Goal: Task Accomplishment & Management: Use online tool/utility

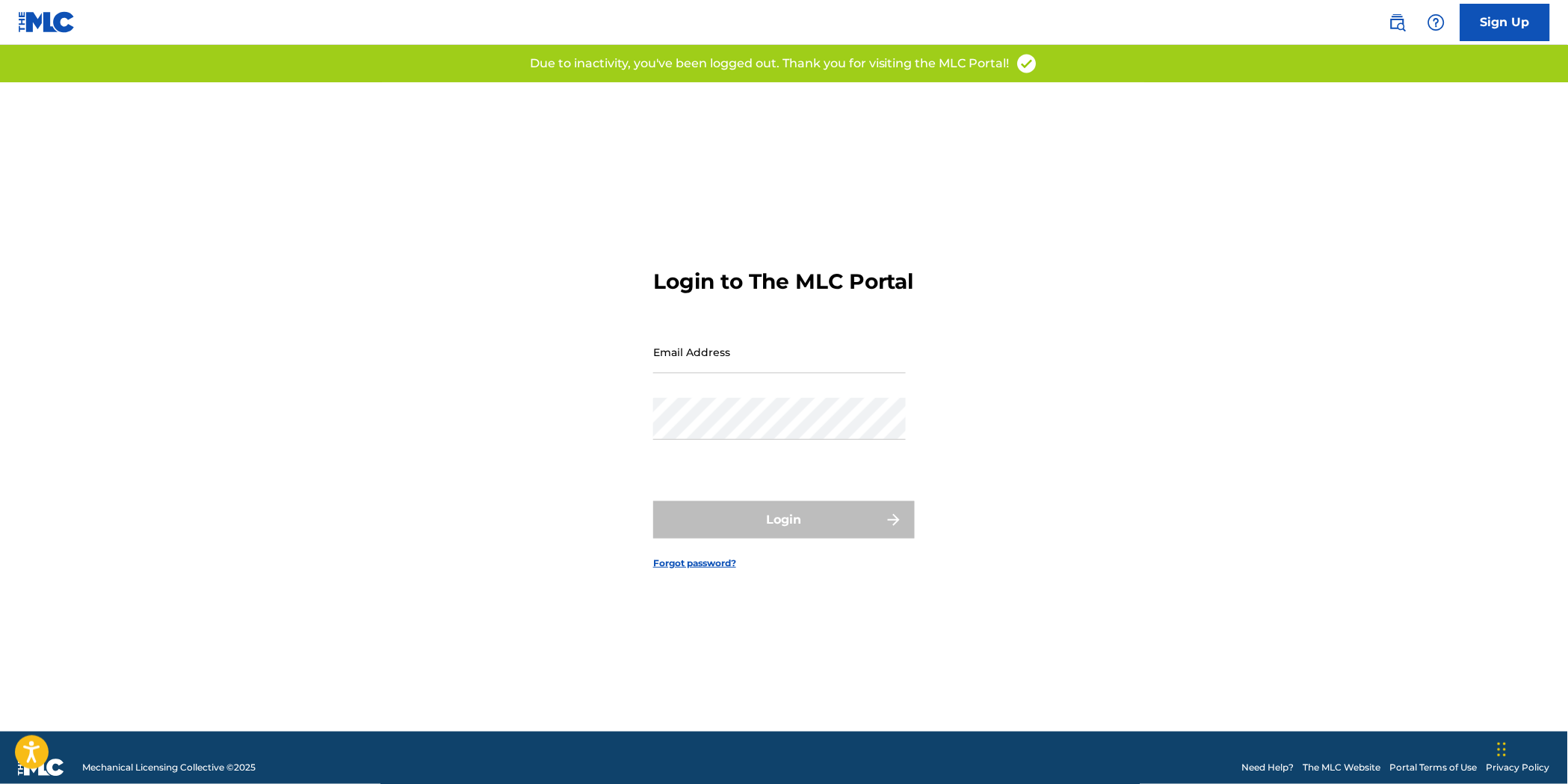
type input "[EMAIL_ADDRESS][DOMAIN_NAME]"
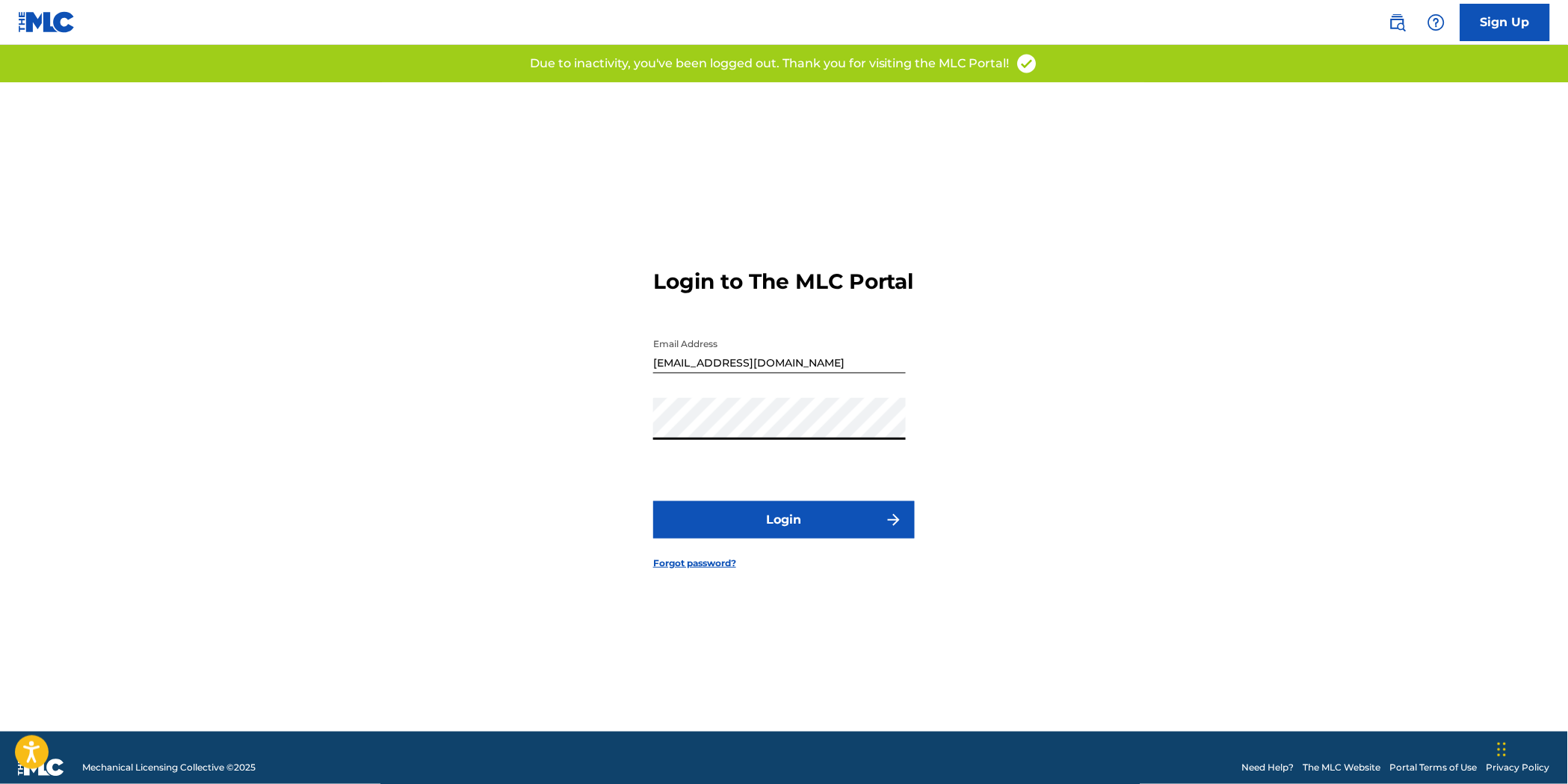
click at [858, 526] on button "Login" at bounding box center [784, 520] width 261 height 37
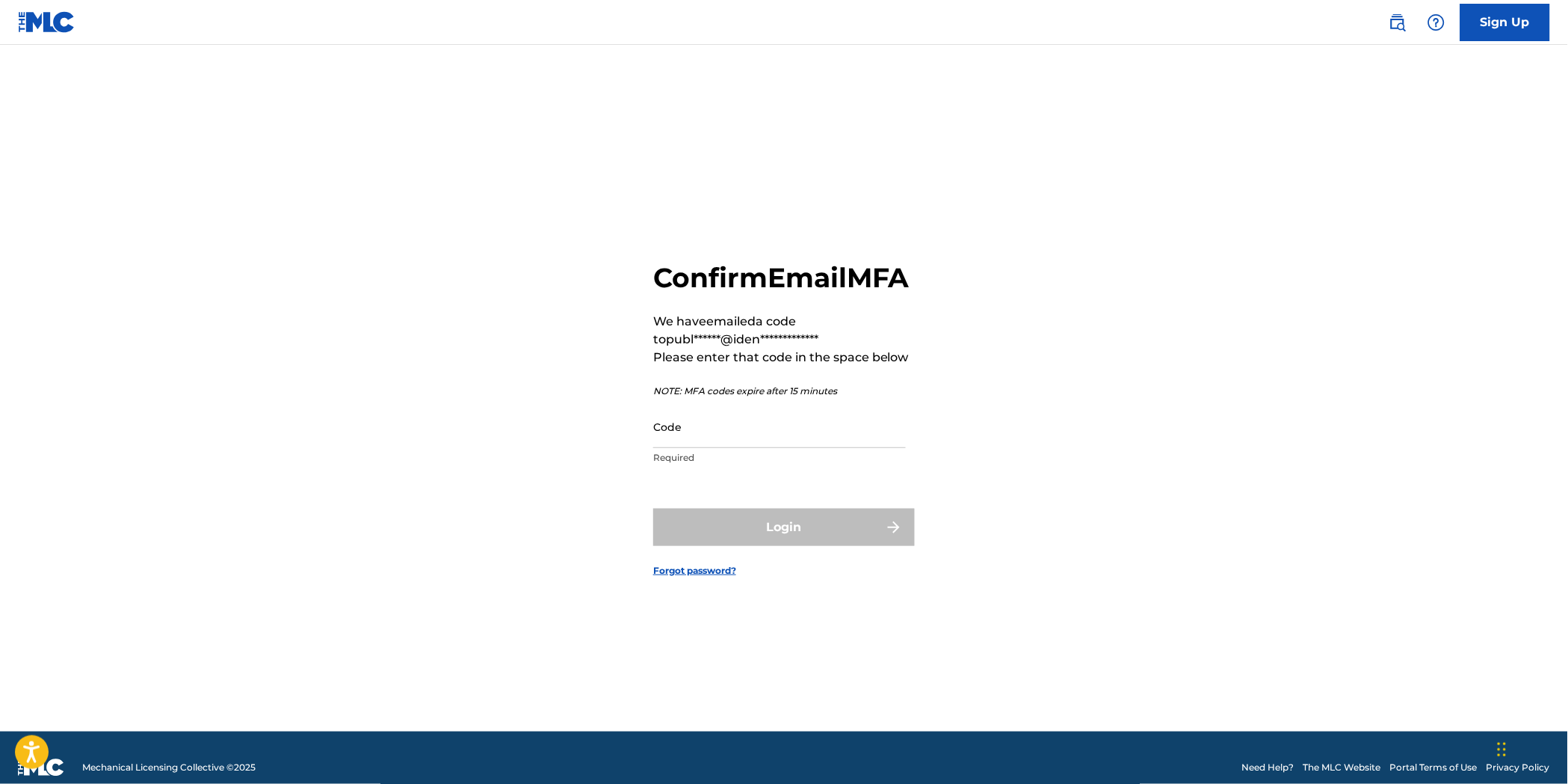
click at [736, 448] on input "Code" at bounding box center [780, 426] width 253 height 42
paste input "629826"
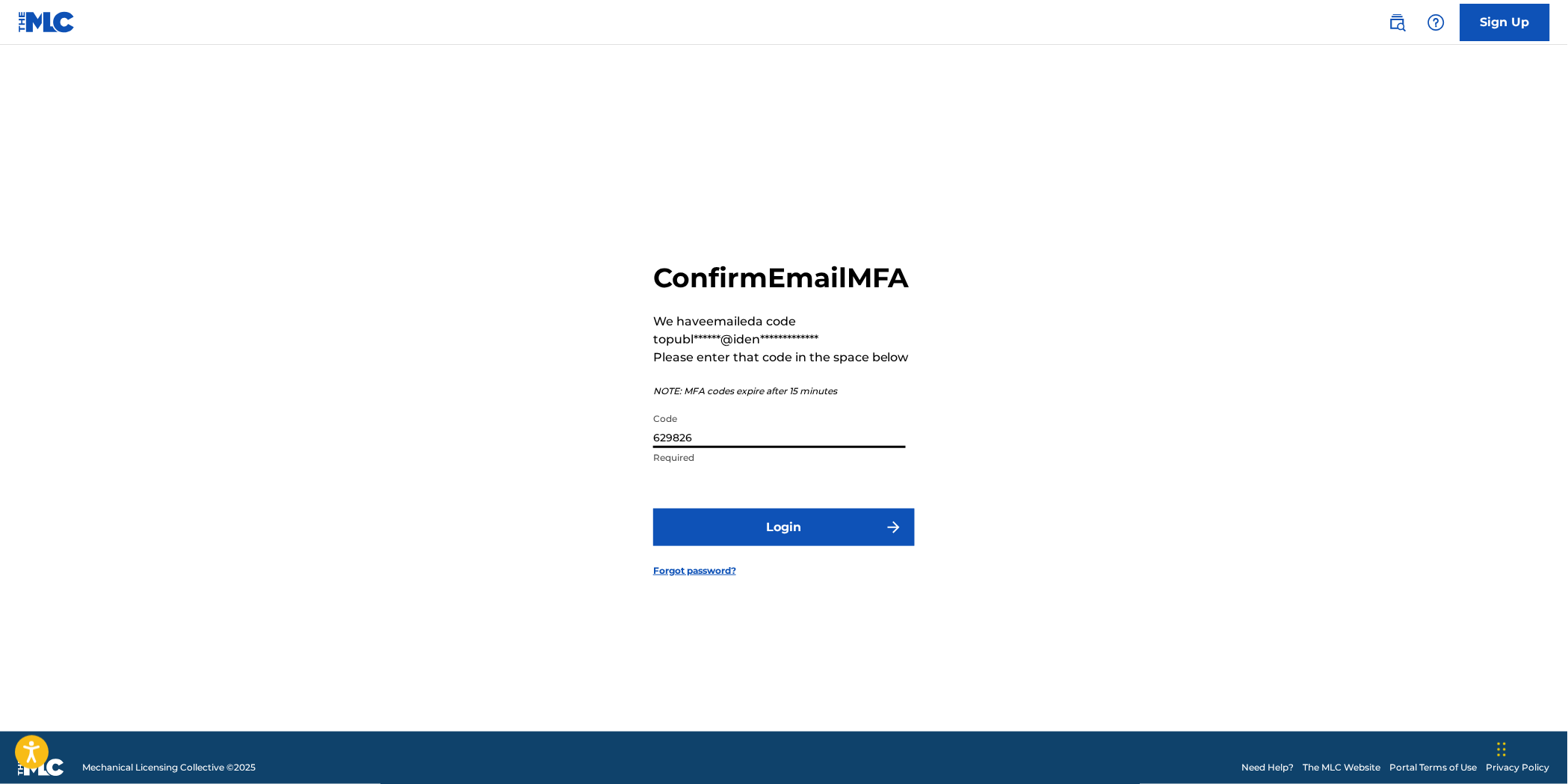
type input "629826"
click at [794, 546] on button "Login" at bounding box center [784, 527] width 261 height 37
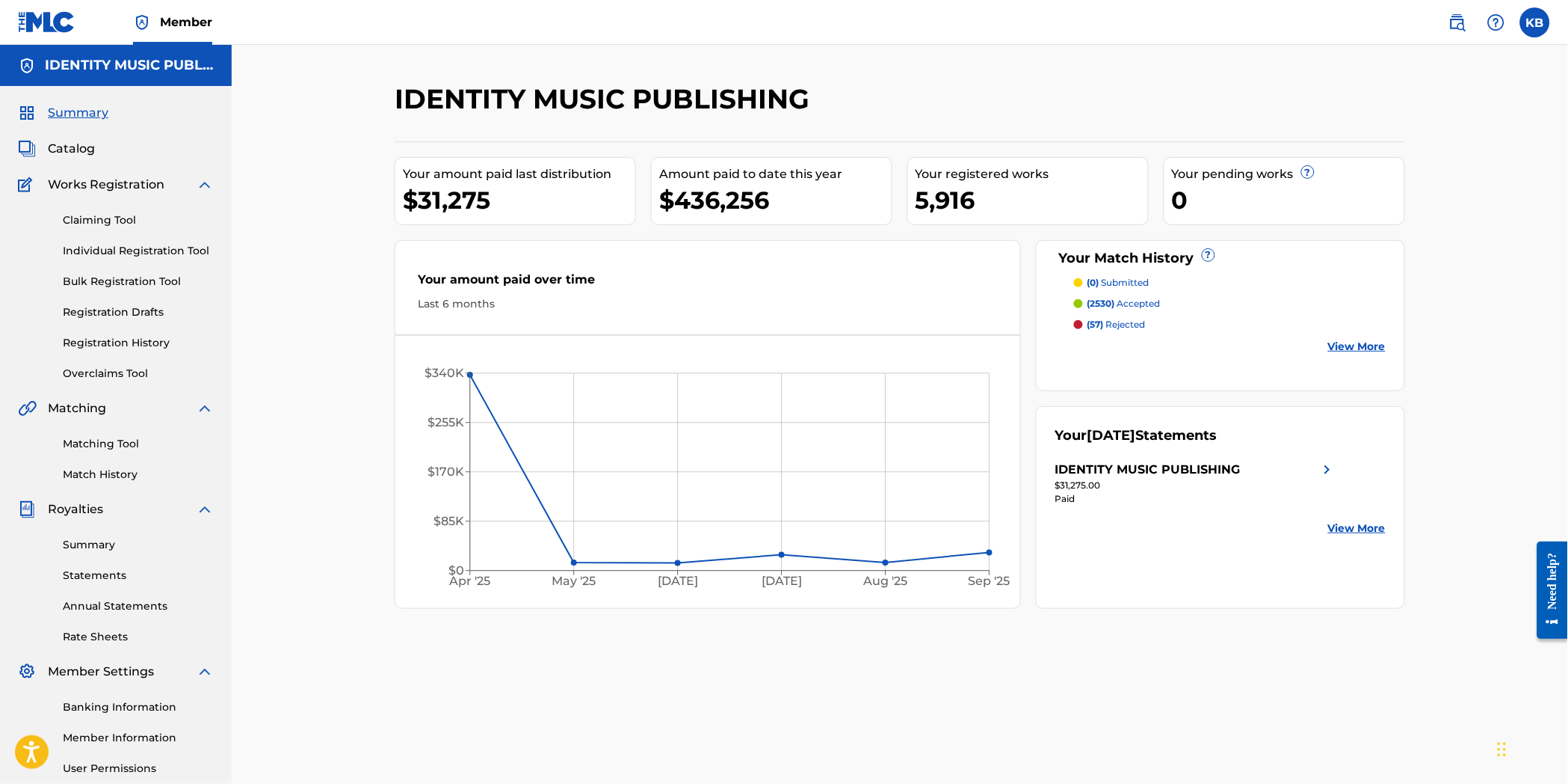
click at [109, 377] on link "Overclaims Tool" at bounding box center [138, 373] width 151 height 15
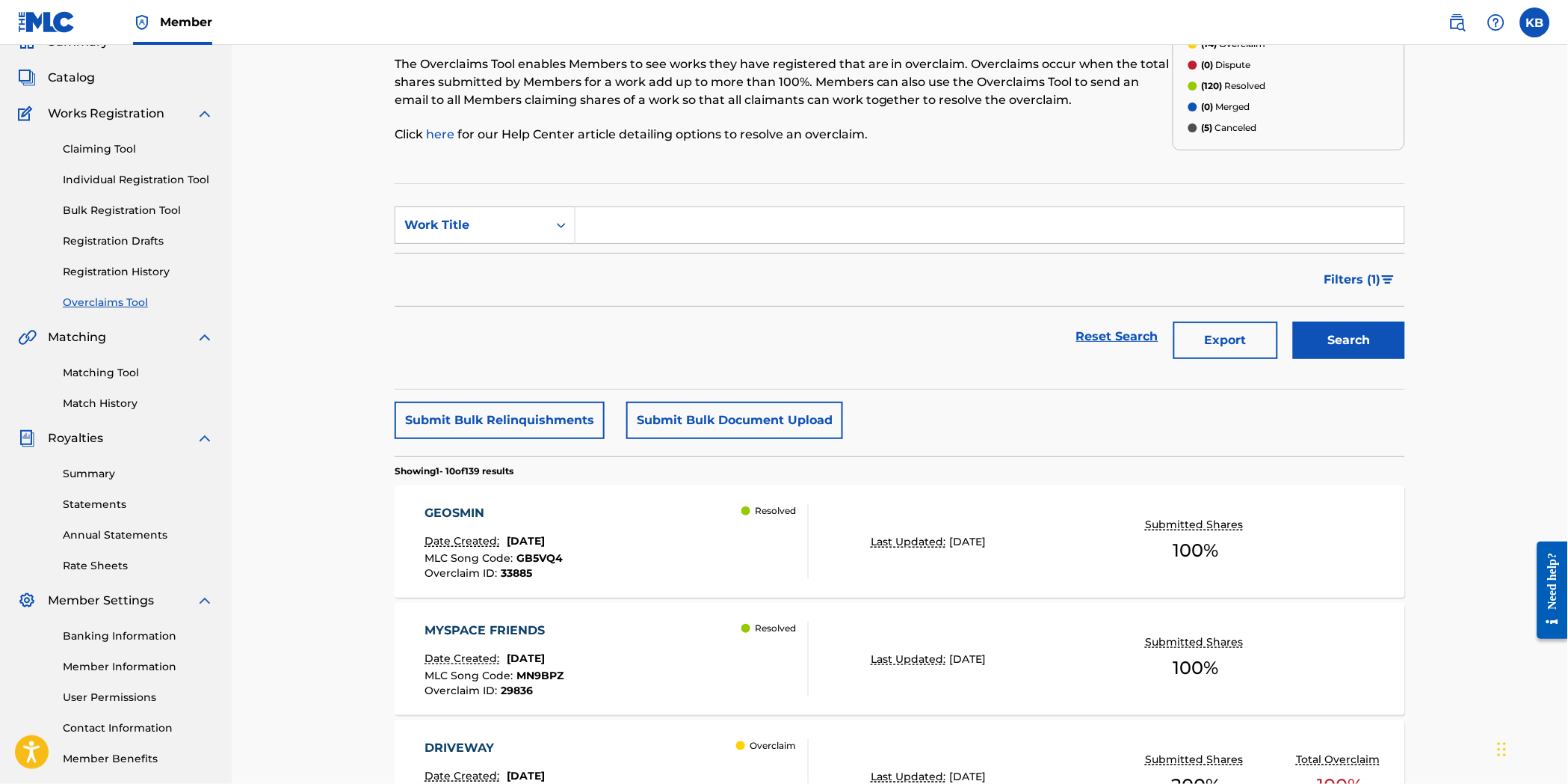
scroll to position [415, 0]
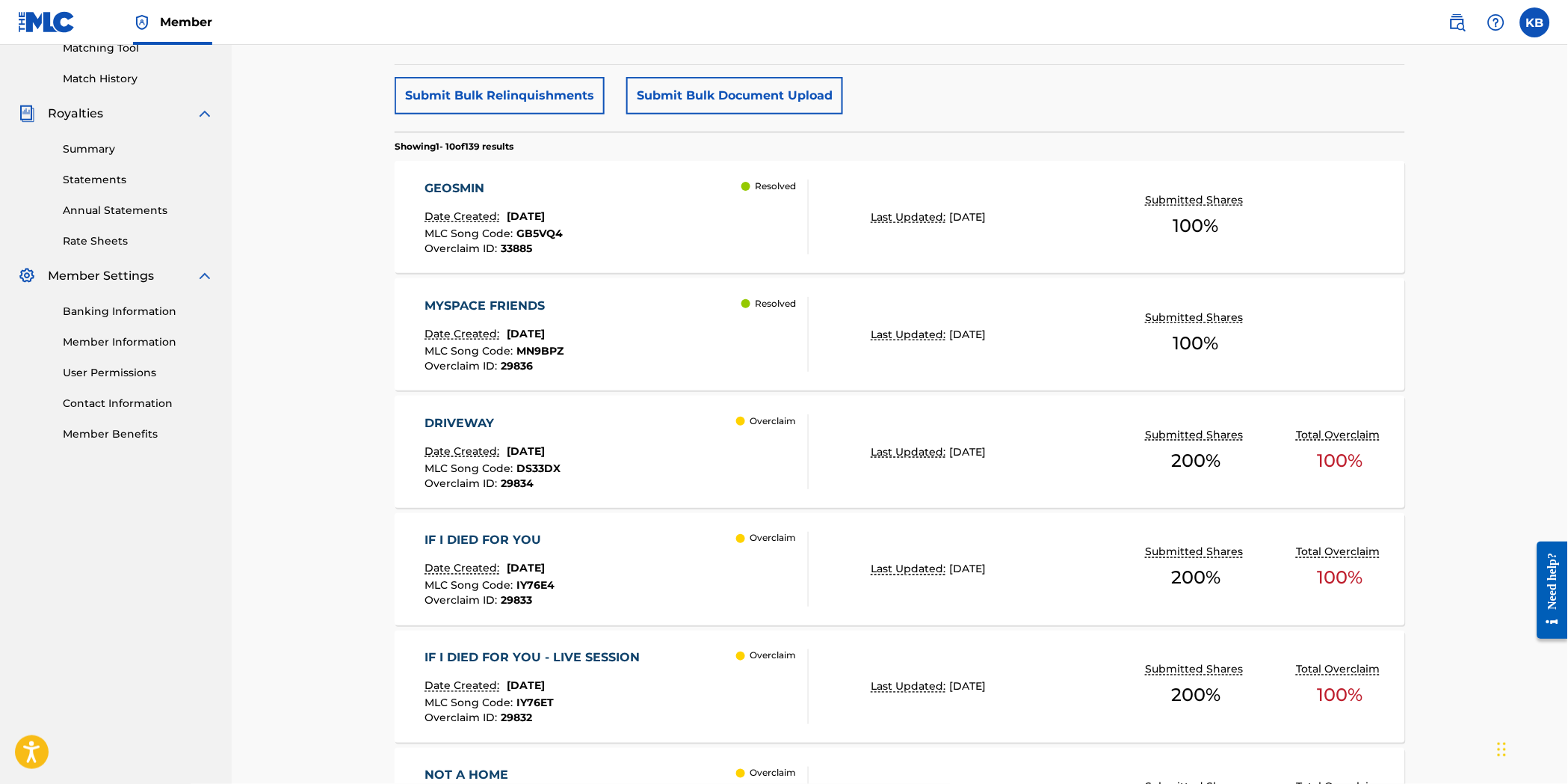
drag, startPoint x: 812, startPoint y: 421, endPoint x: 849, endPoint y: 438, distance: 40.7
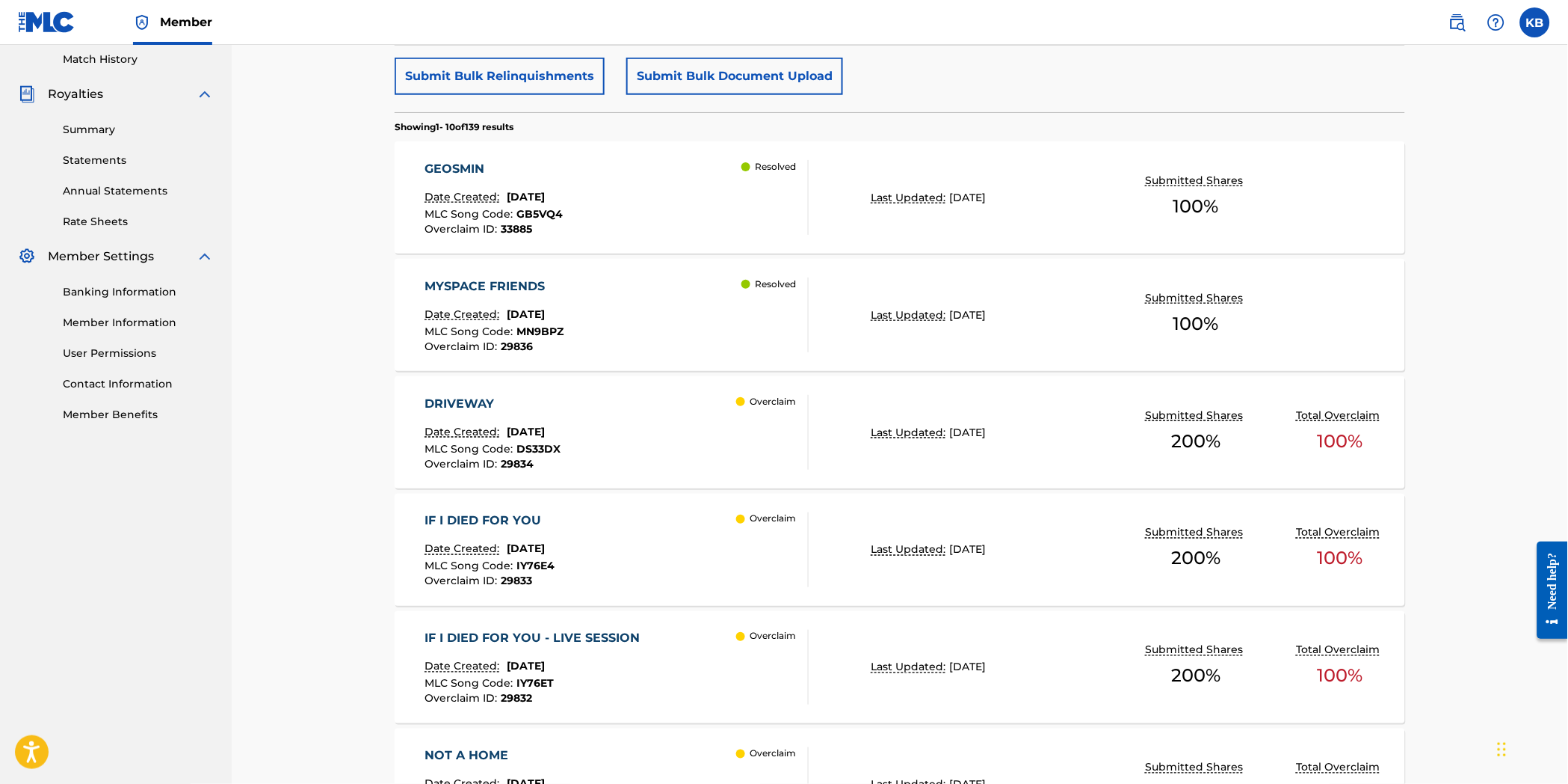
drag, startPoint x: 849, startPoint y: 438, endPoint x: 615, endPoint y: 224, distance: 317.1
click at [615, 224] on div "GEOSMIN Date Created: [DATE] MLC Song Code : GB5VQ4 Overclaim ID : 33885 Resolv…" at bounding box center [617, 197] width 384 height 75
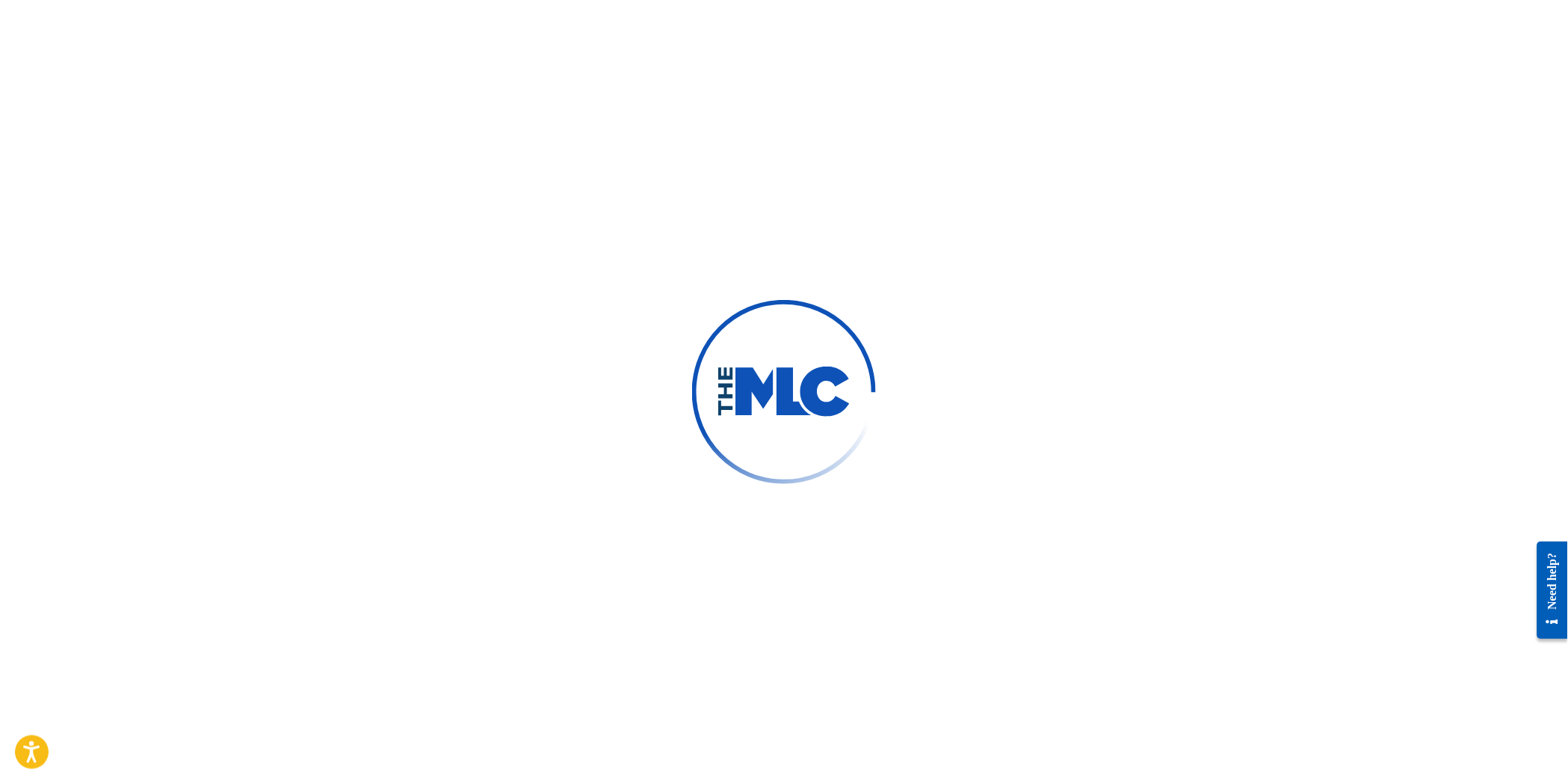
click at [916, 472] on div at bounding box center [784, 392] width 1568 height 784
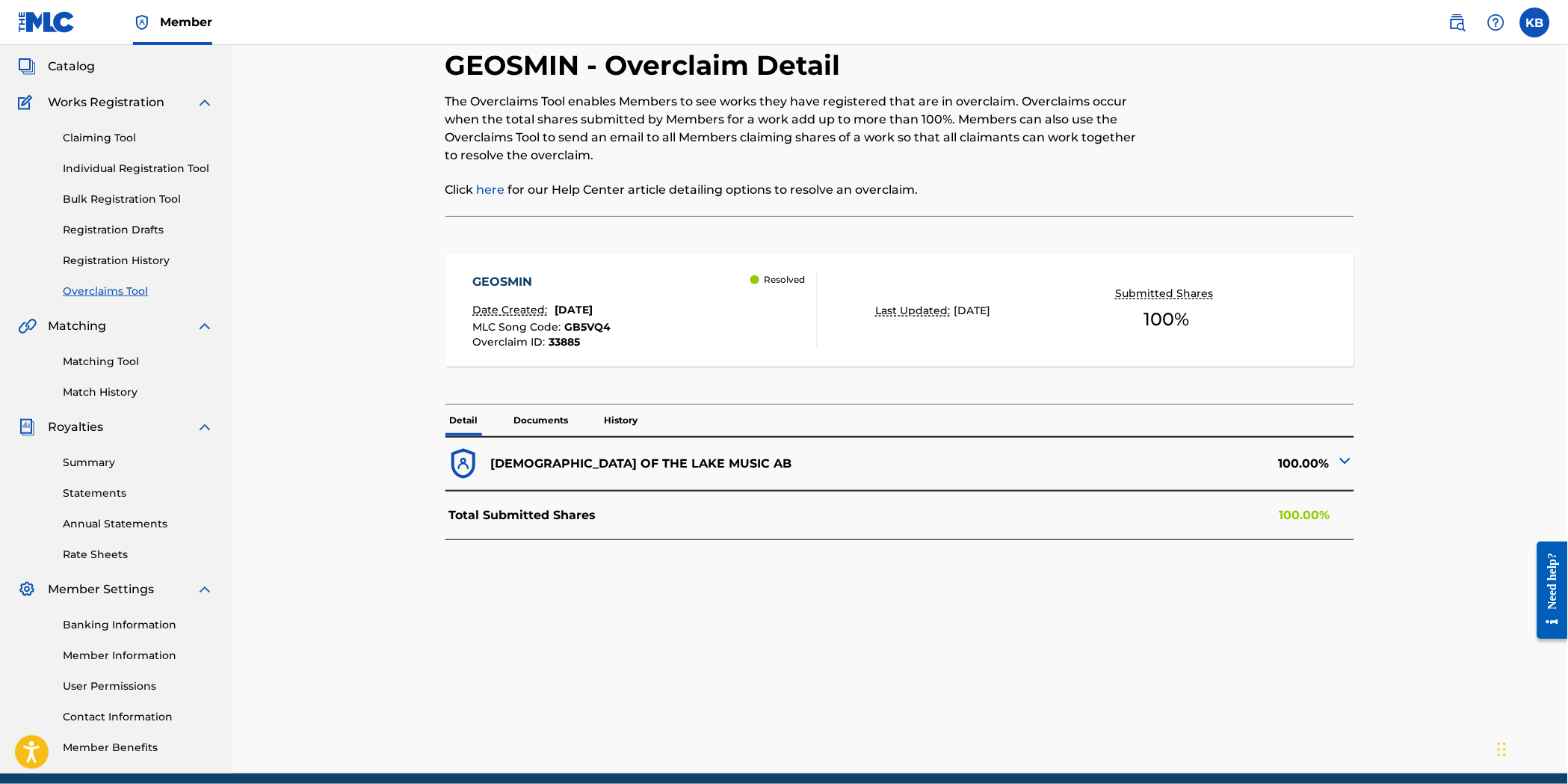
scroll to position [83, 0]
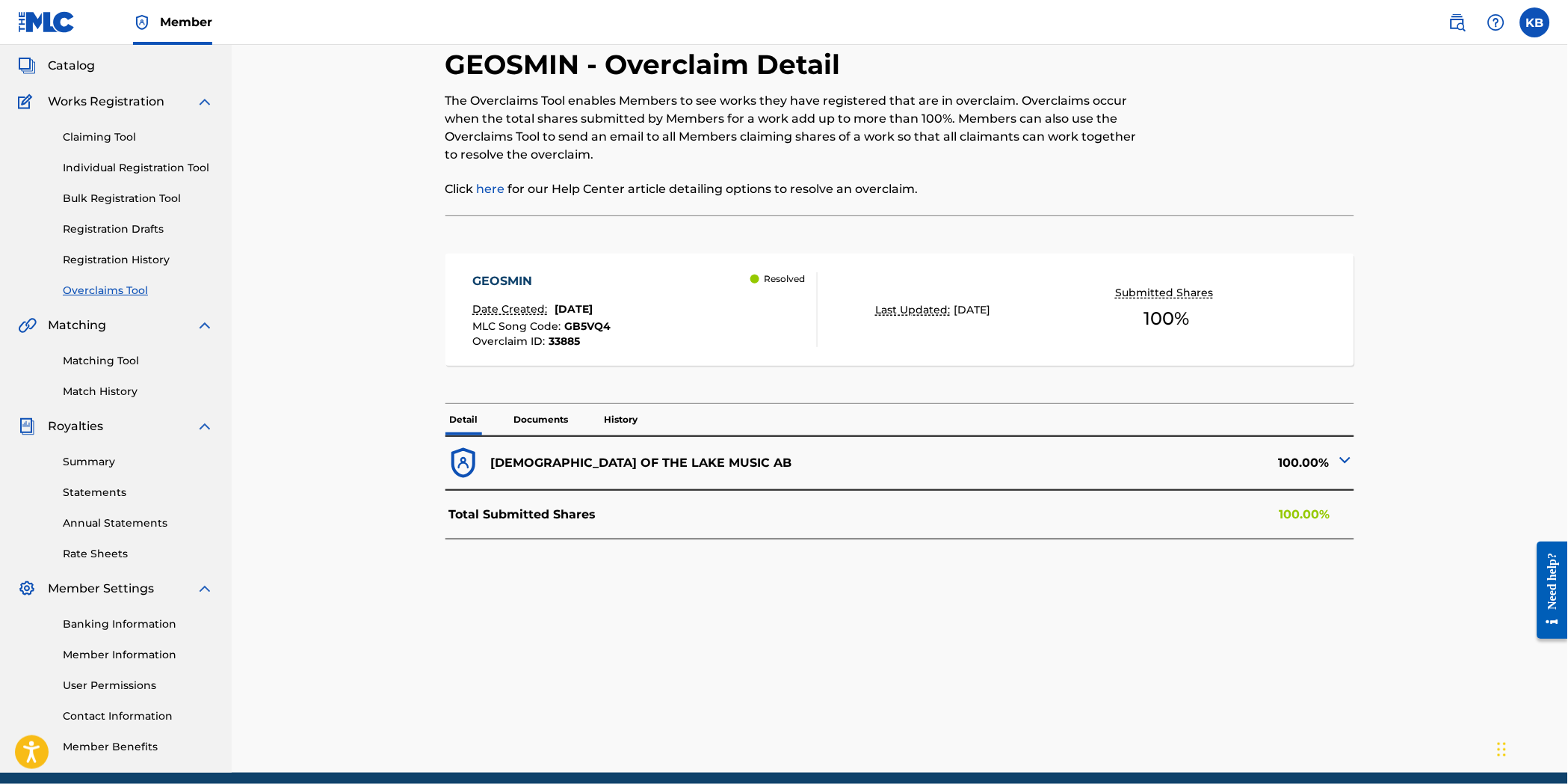
click at [1342, 457] on img at bounding box center [1346, 460] width 18 height 18
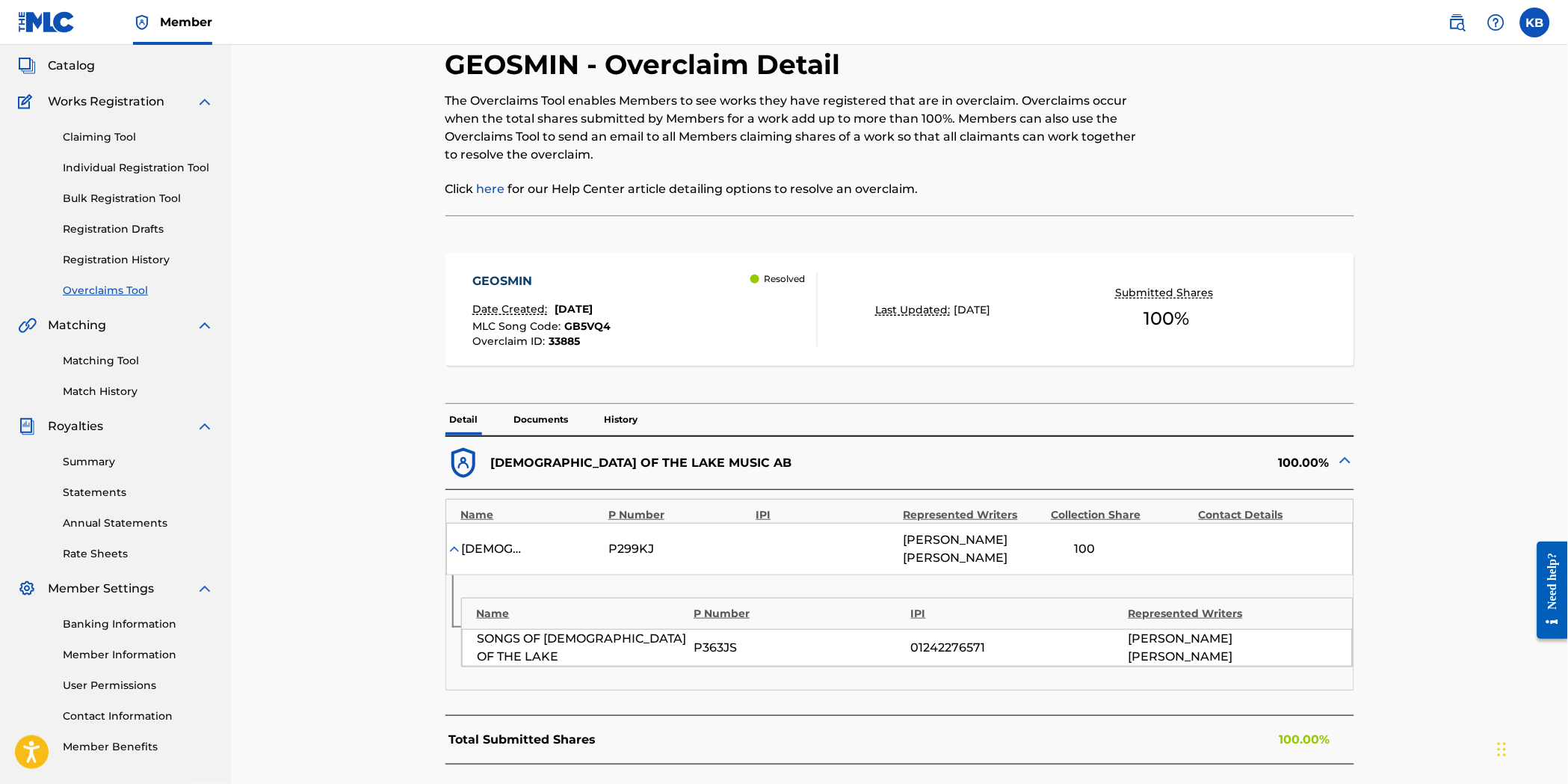
click at [573, 412] on div "Detail Documents History" at bounding box center [900, 420] width 910 height 32
click at [512, 431] on p "Documents" at bounding box center [542, 420] width 64 height 32
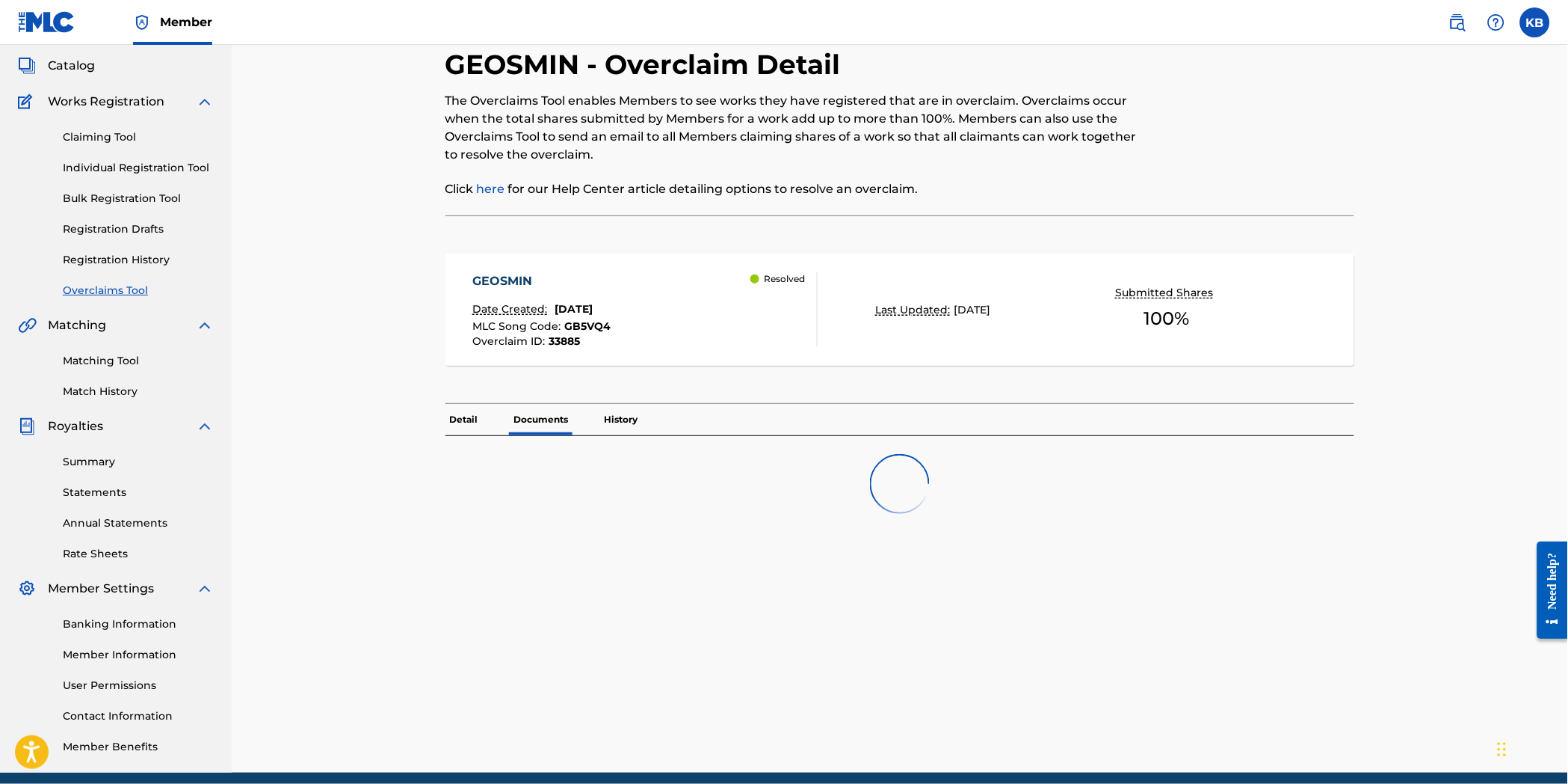
click at [525, 422] on p "Documents" at bounding box center [542, 420] width 64 height 32
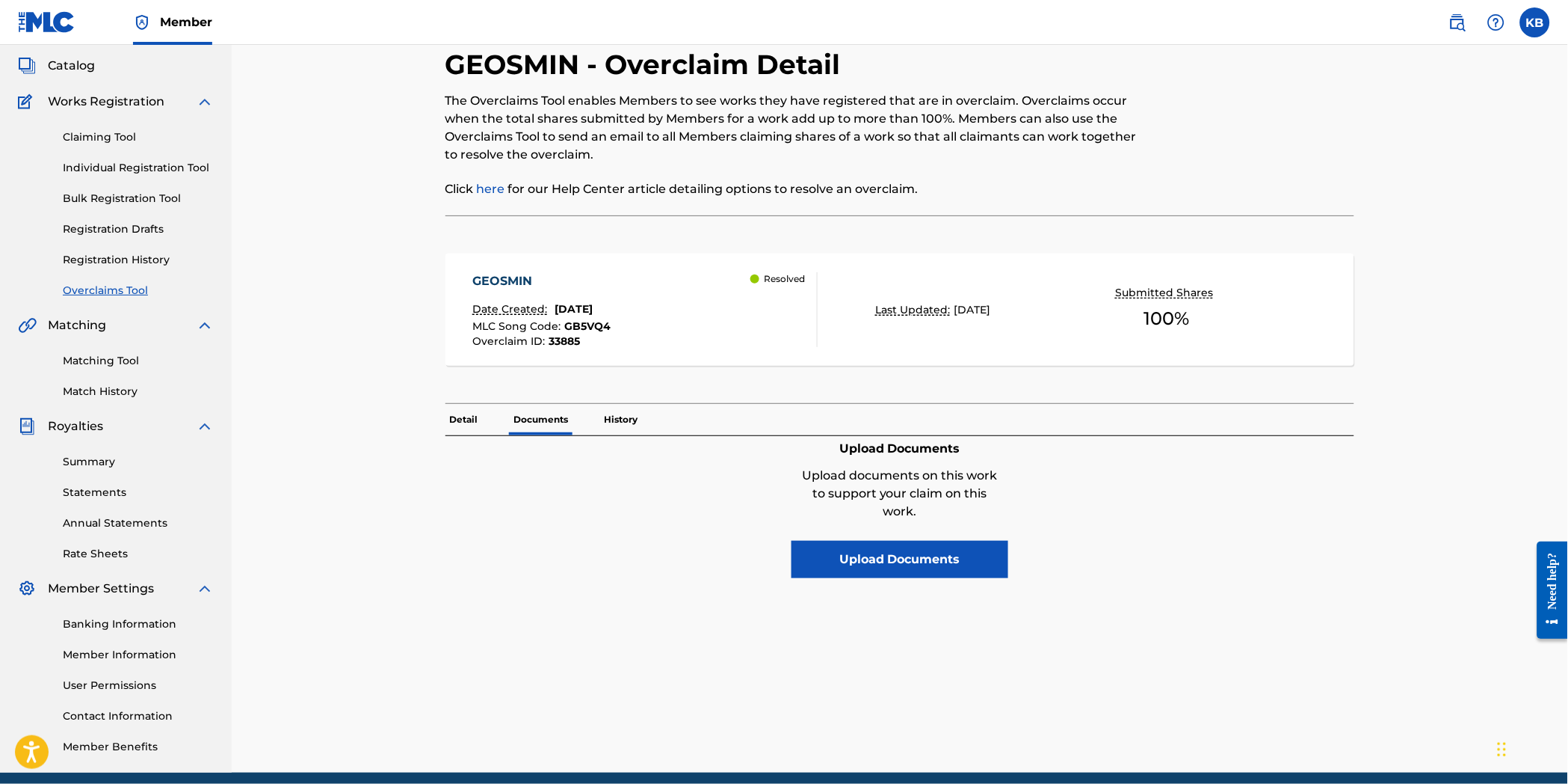
click at [655, 407] on div "Detail Documents History" at bounding box center [900, 420] width 910 height 32
click at [617, 416] on p "History" at bounding box center [621, 420] width 42 height 32
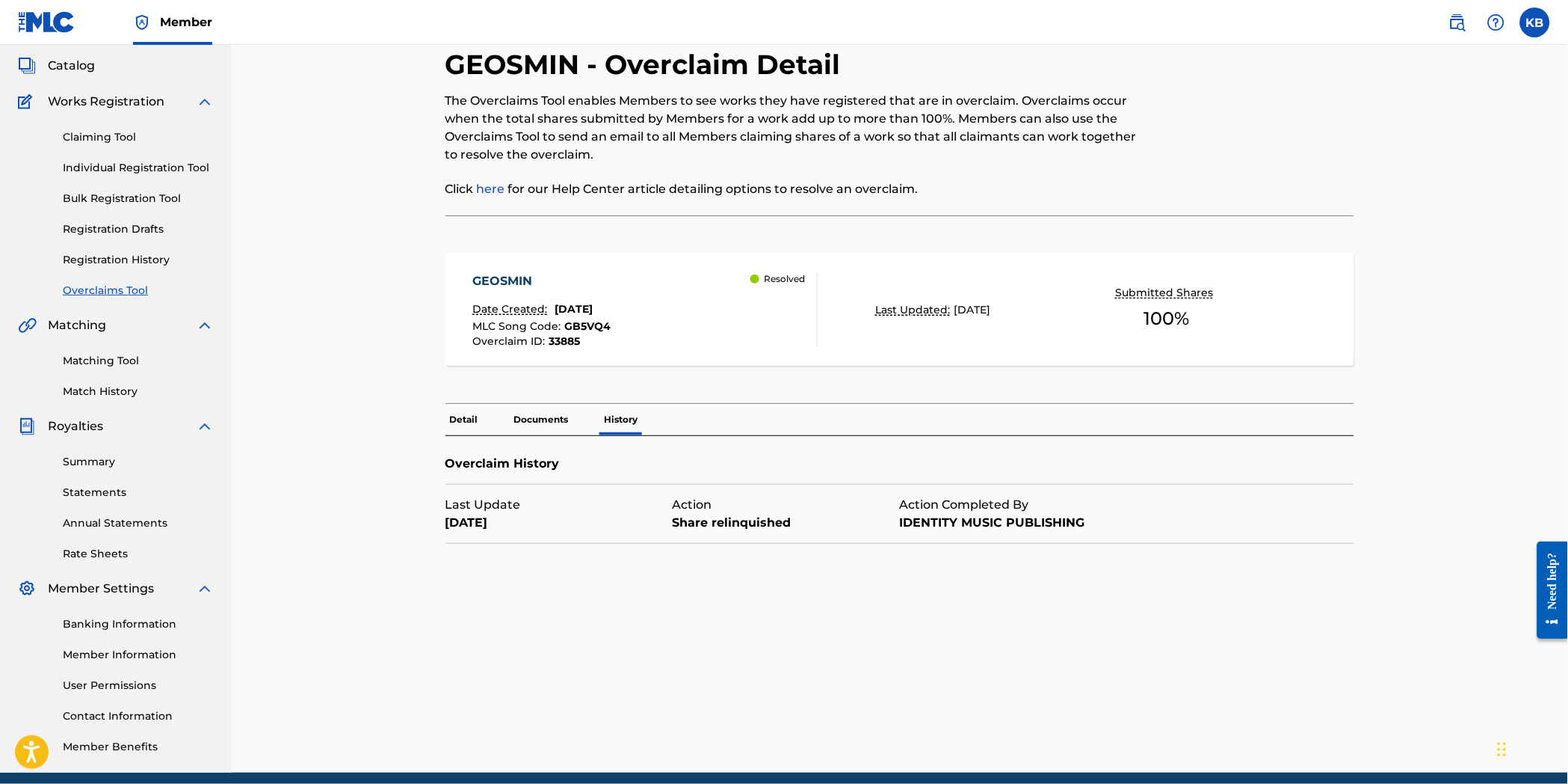
click at [472, 421] on p "Detail" at bounding box center [464, 420] width 37 height 32
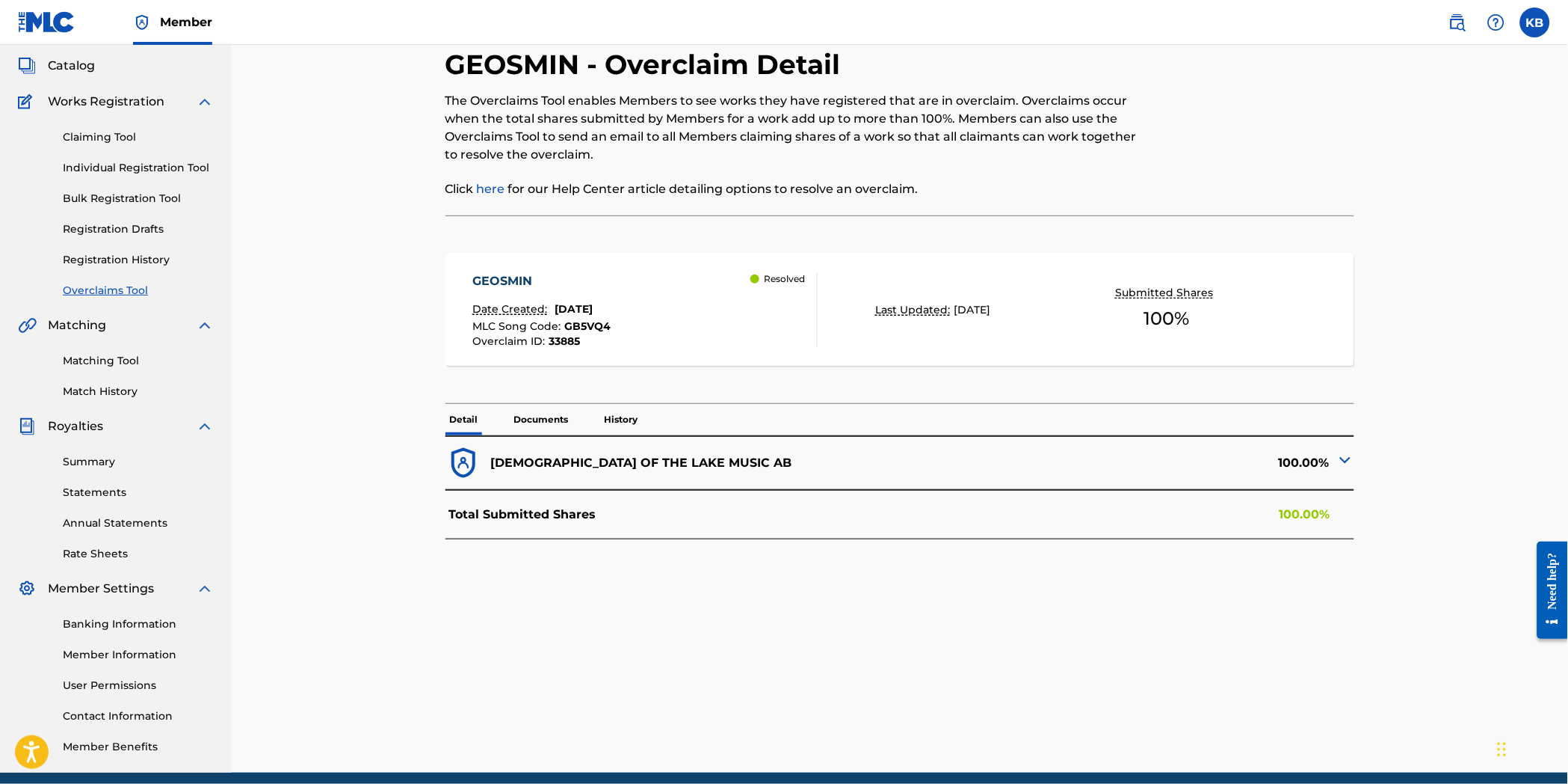
click at [625, 510] on div "Total Submitted Shares 100.00%" at bounding box center [900, 514] width 910 height 50
click at [1327, 465] on div "100.00%" at bounding box center [1127, 463] width 455 height 37
click at [1338, 461] on img at bounding box center [1346, 460] width 18 height 18
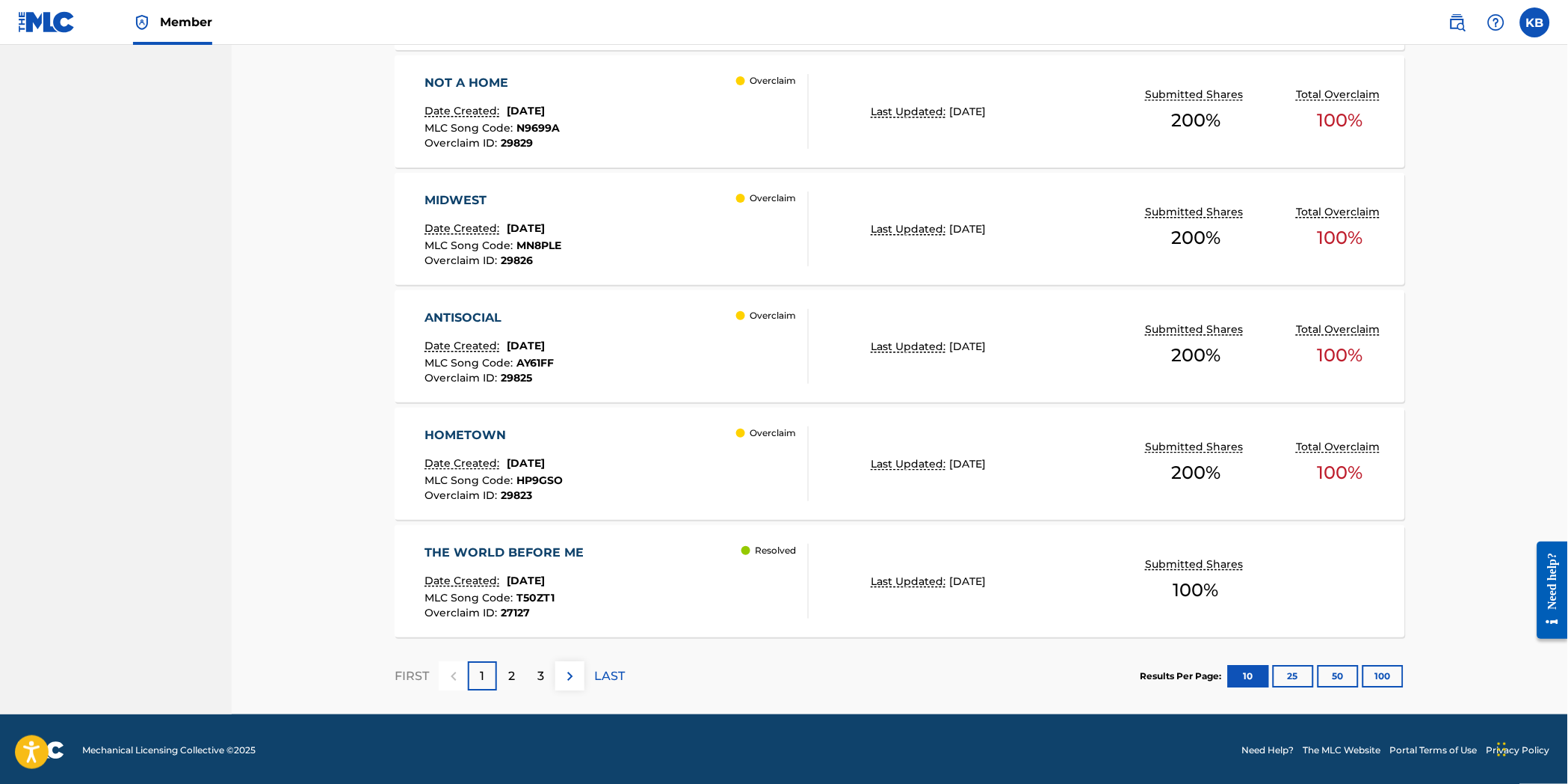
scroll to position [1090, 0]
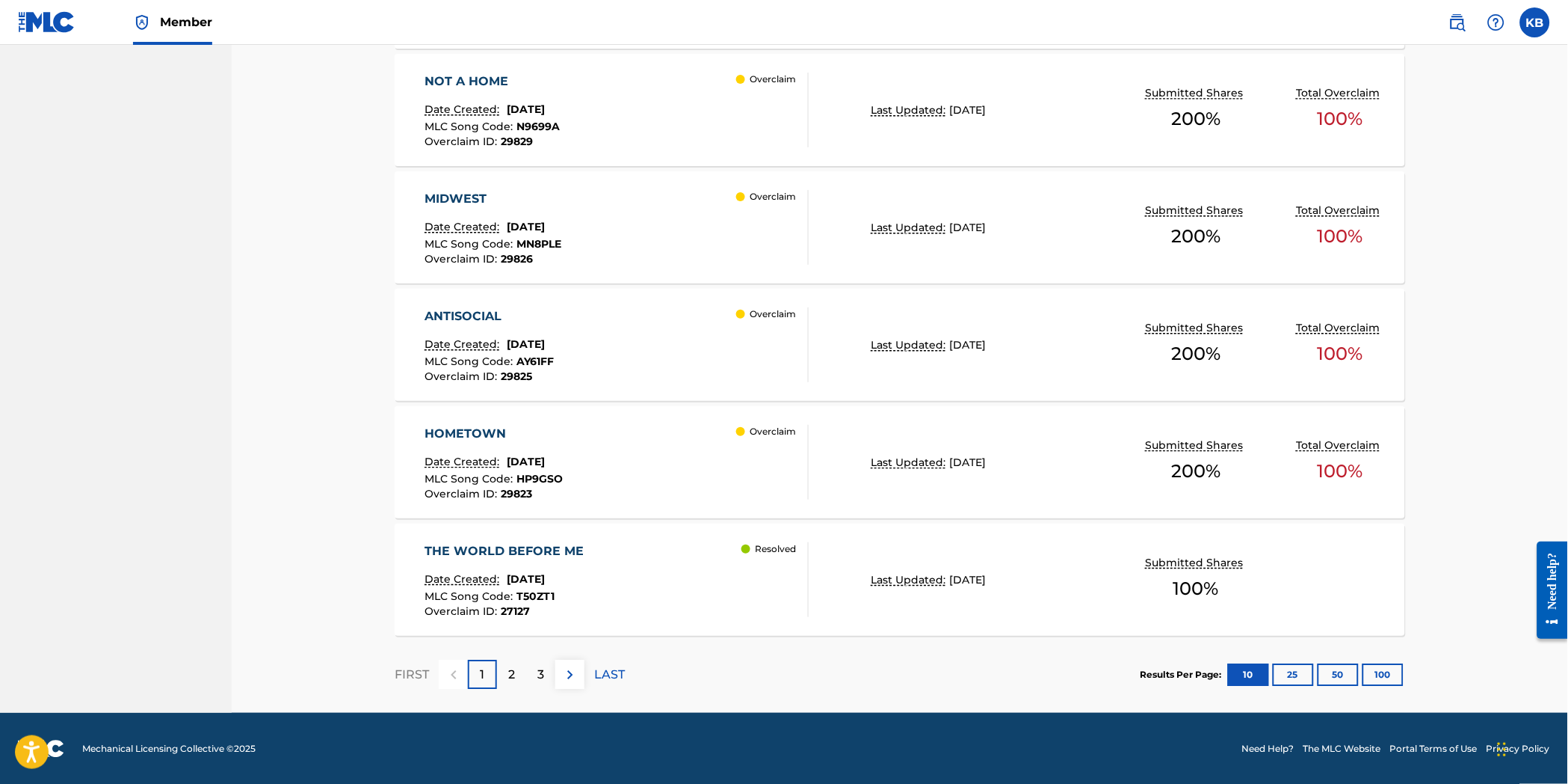
click at [513, 667] on p "2" at bounding box center [512, 675] width 7 height 18
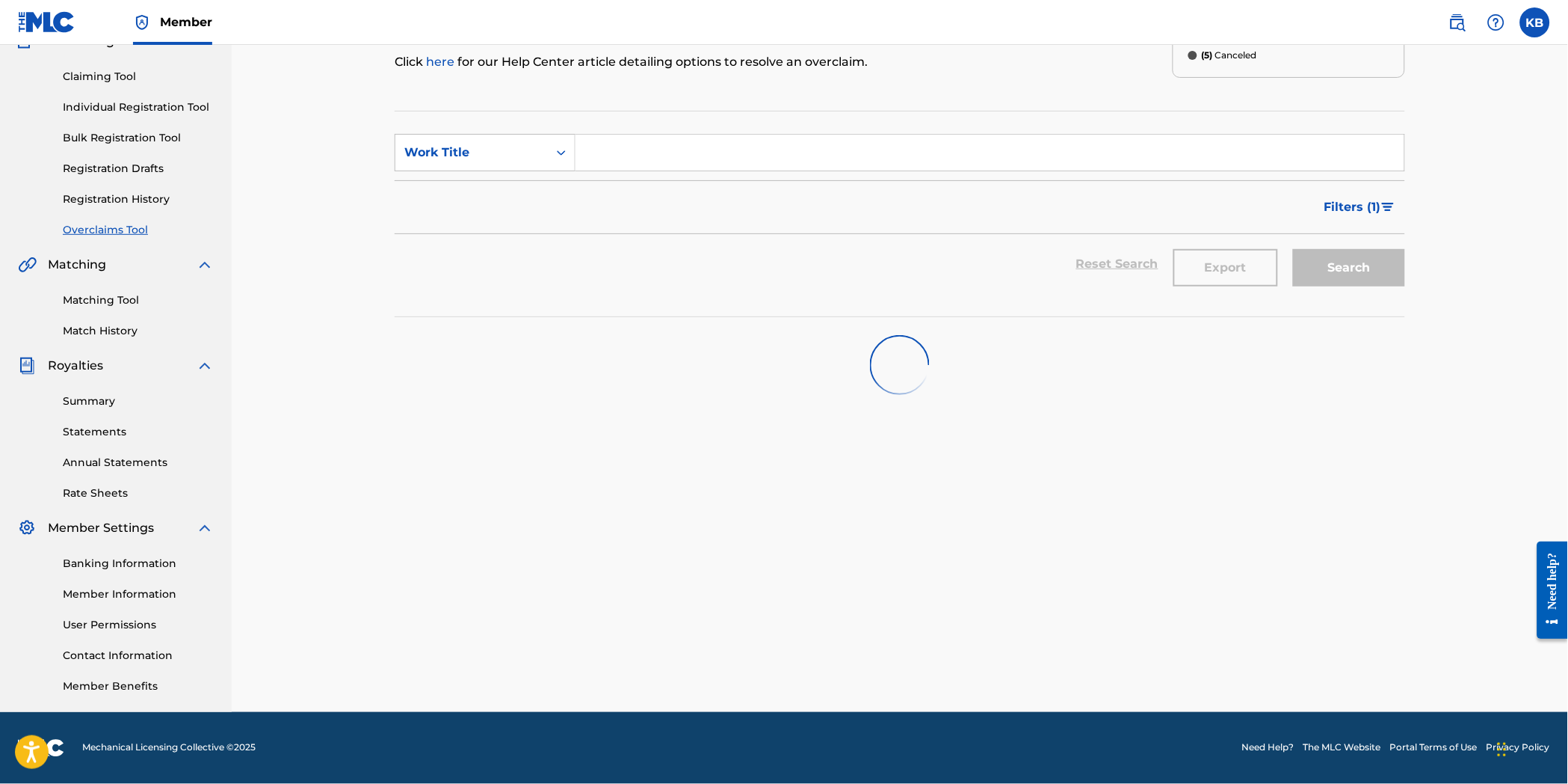
scroll to position [143, 0]
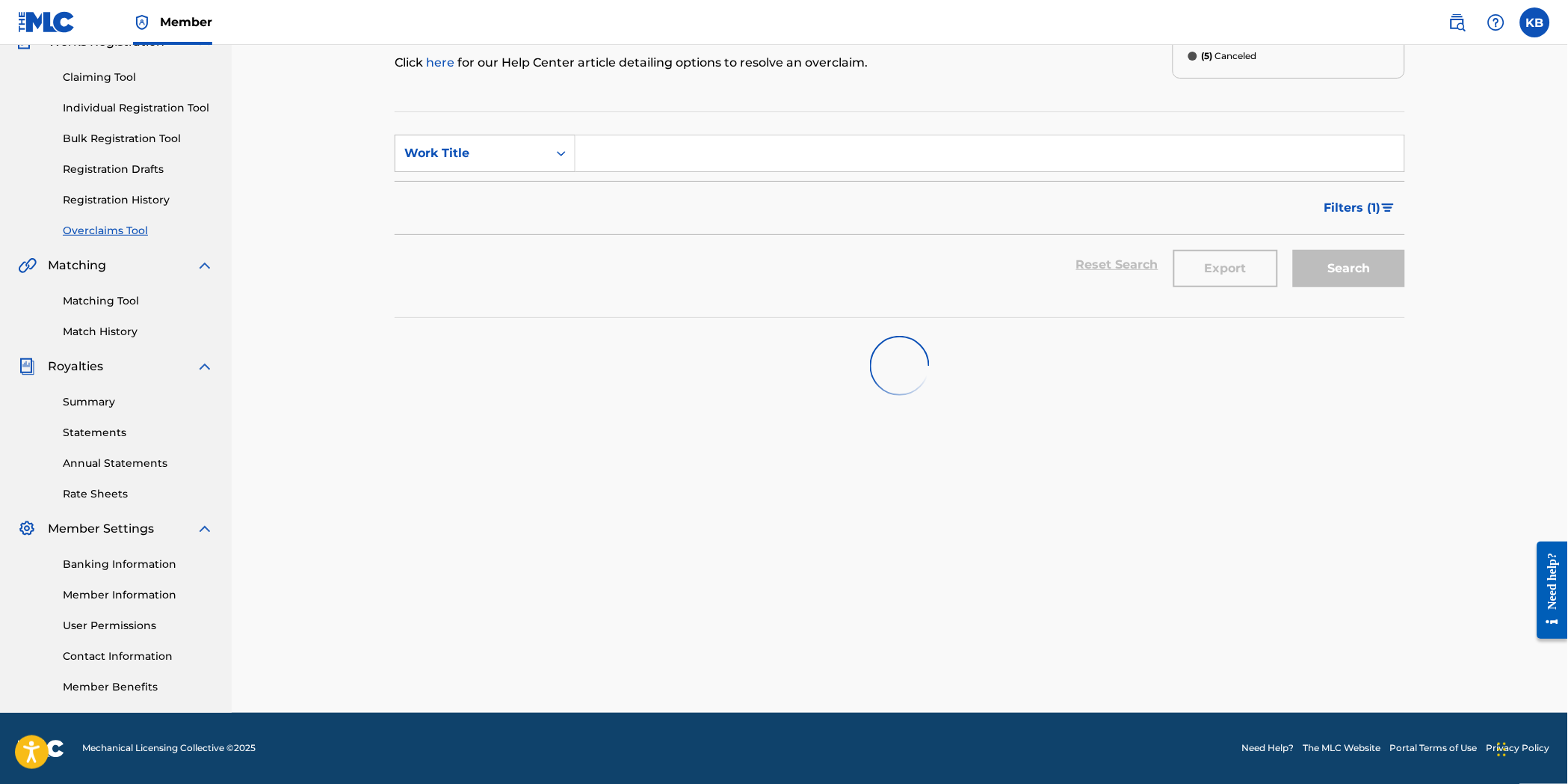
click at [647, 549] on div "Overclaims Tool The Overclaims Tool enables Members to see works they have regi…" at bounding box center [900, 326] width 1011 height 773
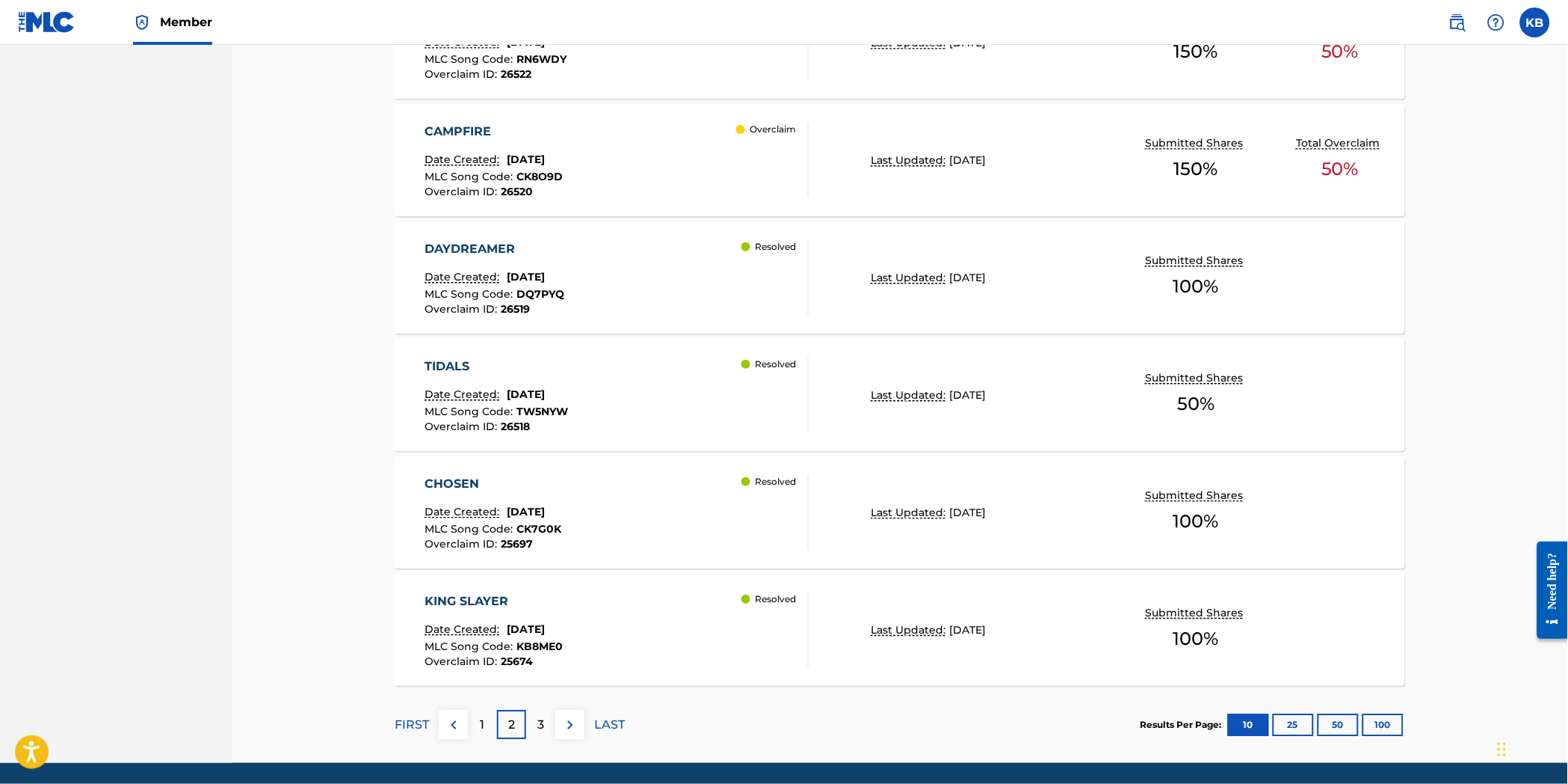
scroll to position [1090, 0]
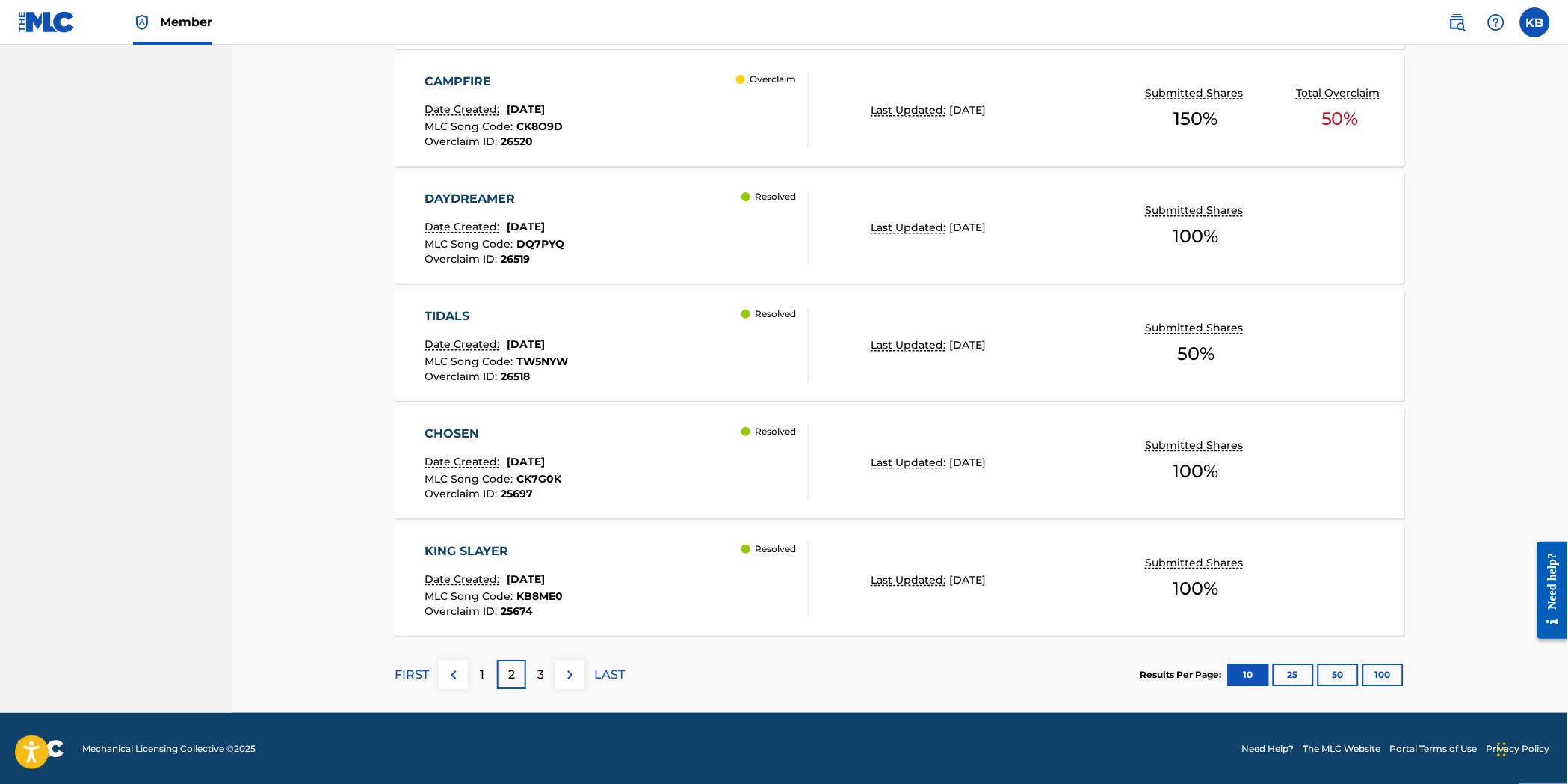
click at [546, 666] on div "3" at bounding box center [541, 674] width 29 height 29
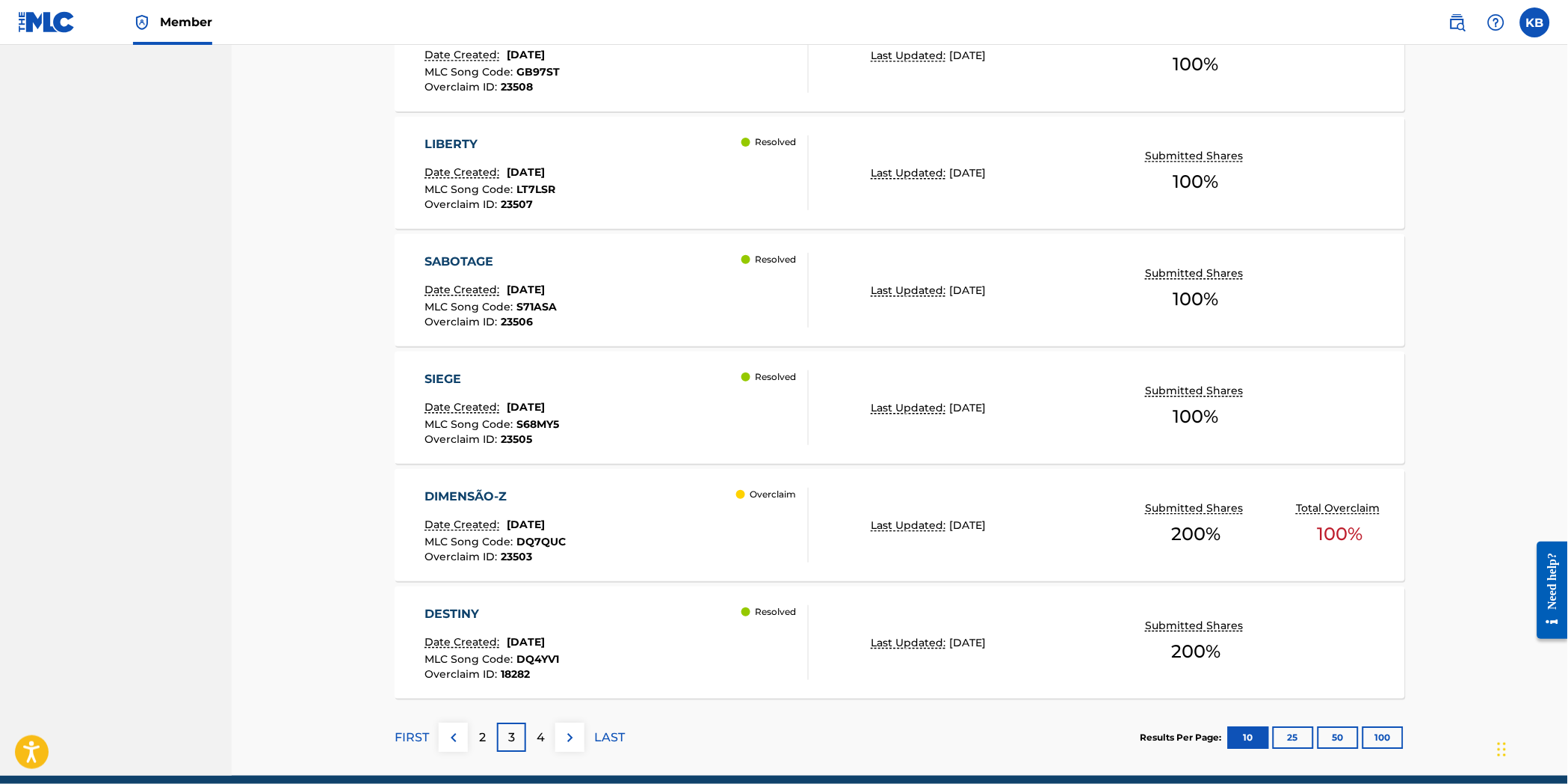
scroll to position [1057, 0]
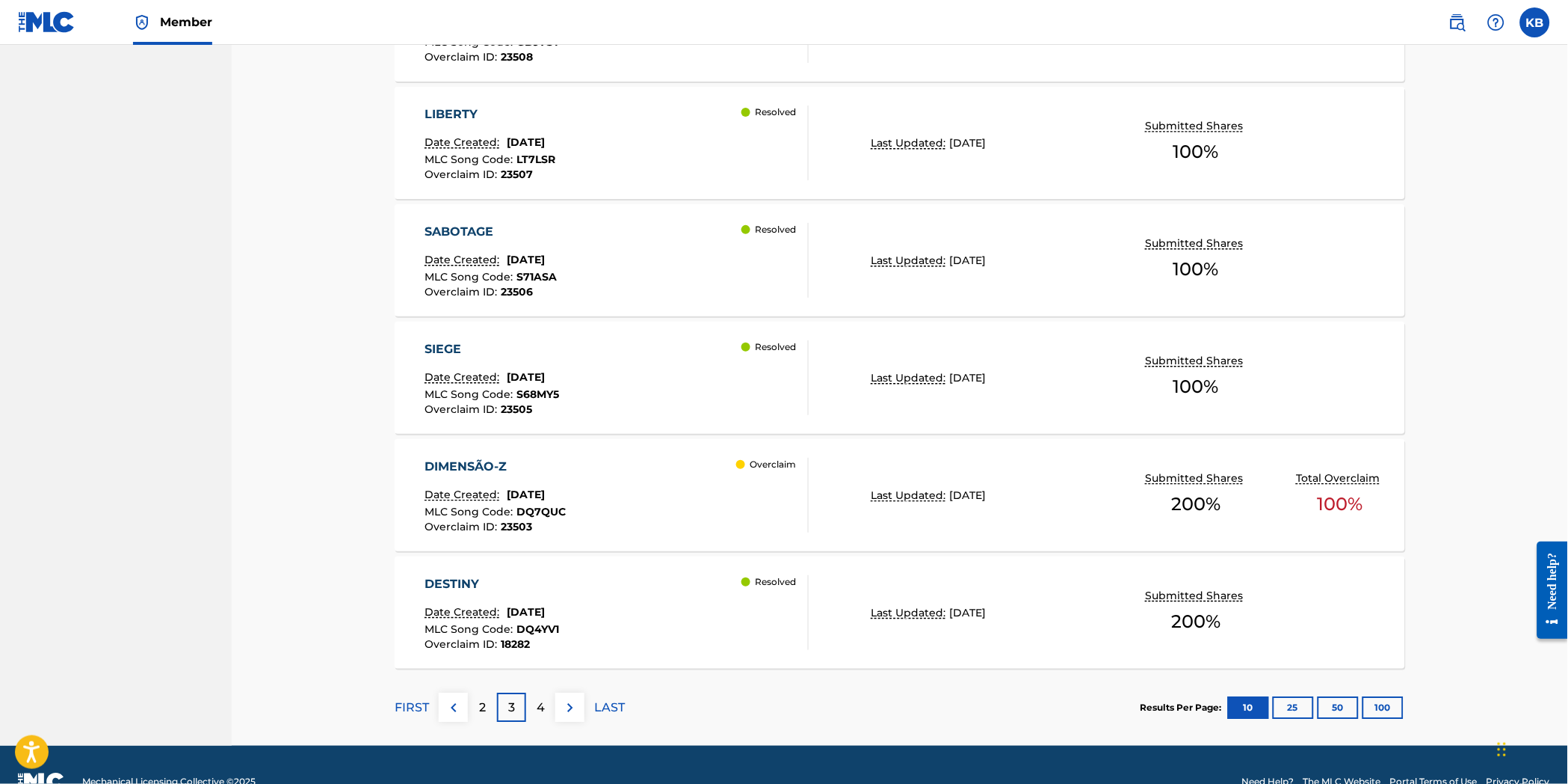
click at [610, 530] on div "DIMENSÃO-Z Date Created: [DATE] MLC Song Code : DQ7QUC Overclaim ID : 23503 Ove…" at bounding box center [617, 496] width 384 height 75
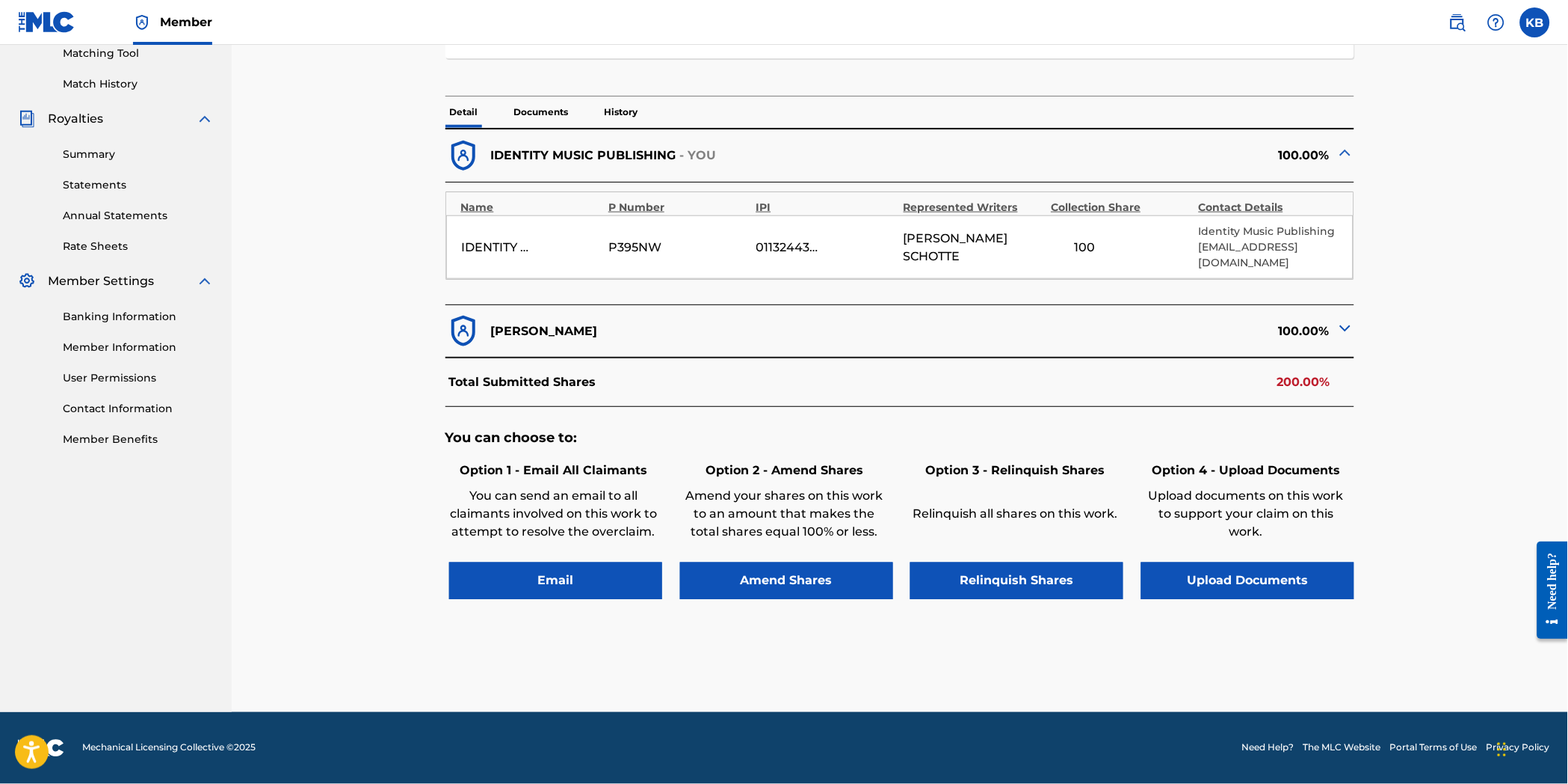
scroll to position [307, 0]
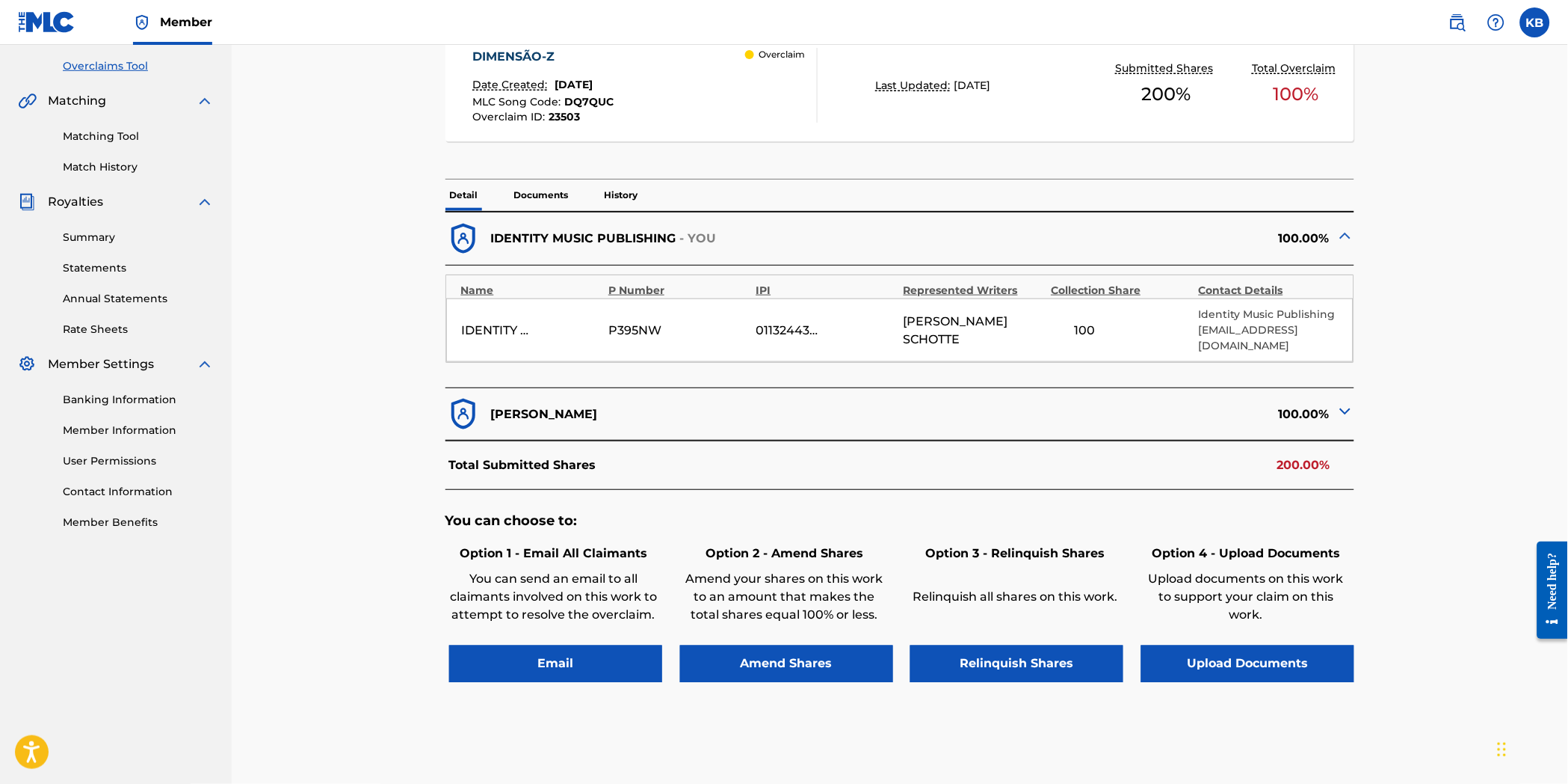
click at [538, 192] on p "Documents" at bounding box center [542, 195] width 64 height 32
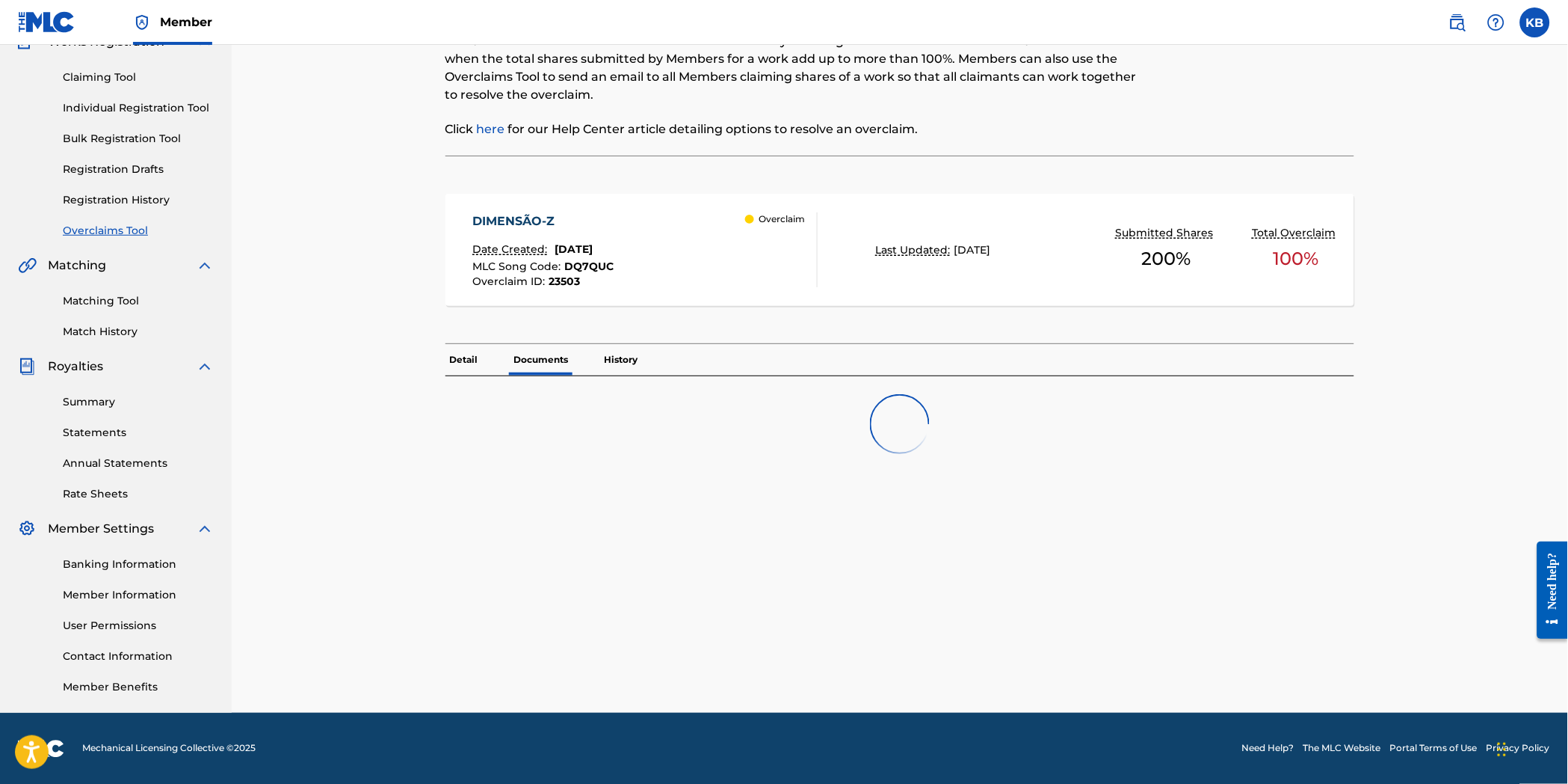
scroll to position [288, 0]
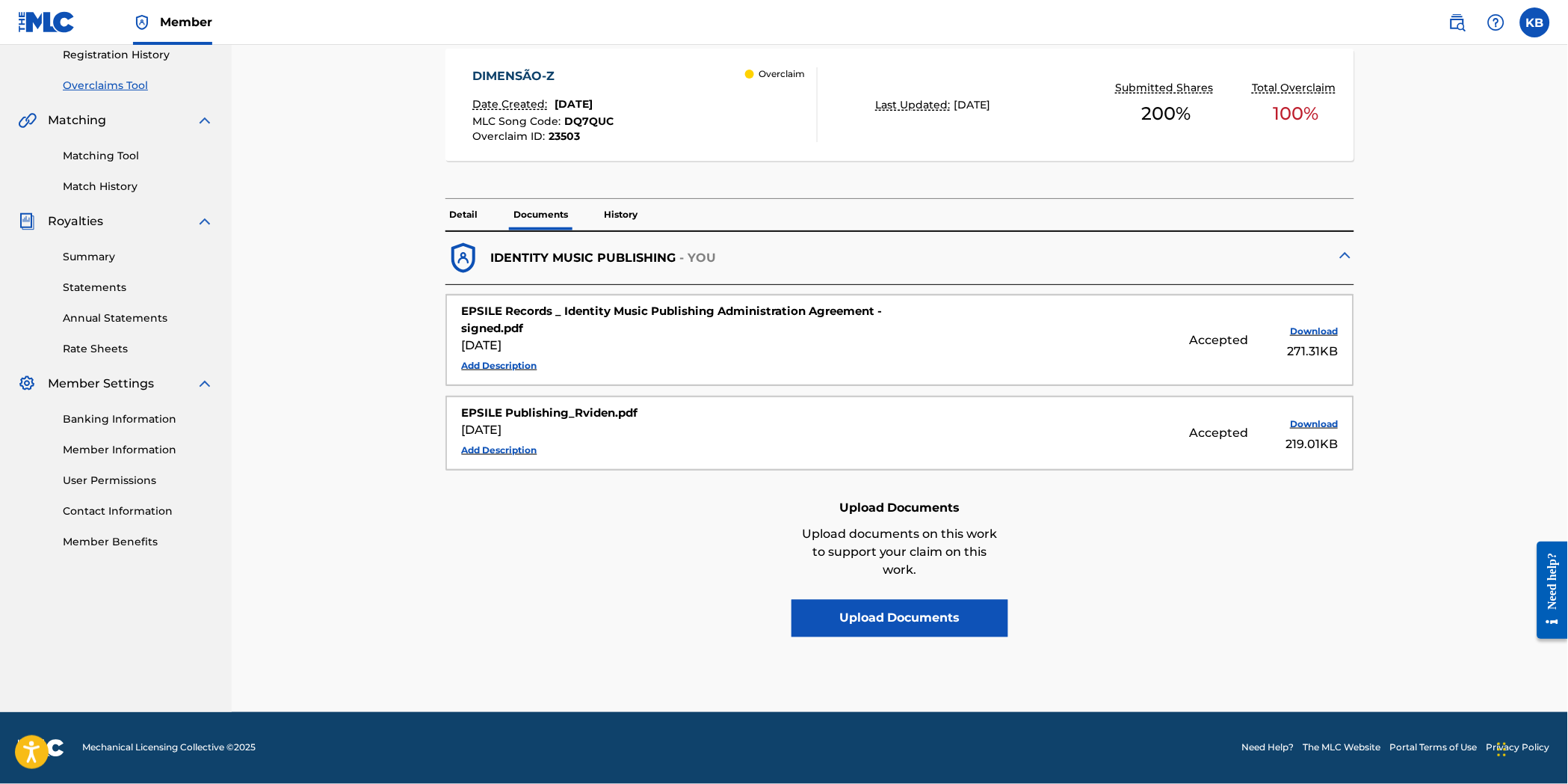
click at [612, 221] on p "History" at bounding box center [621, 214] width 42 height 32
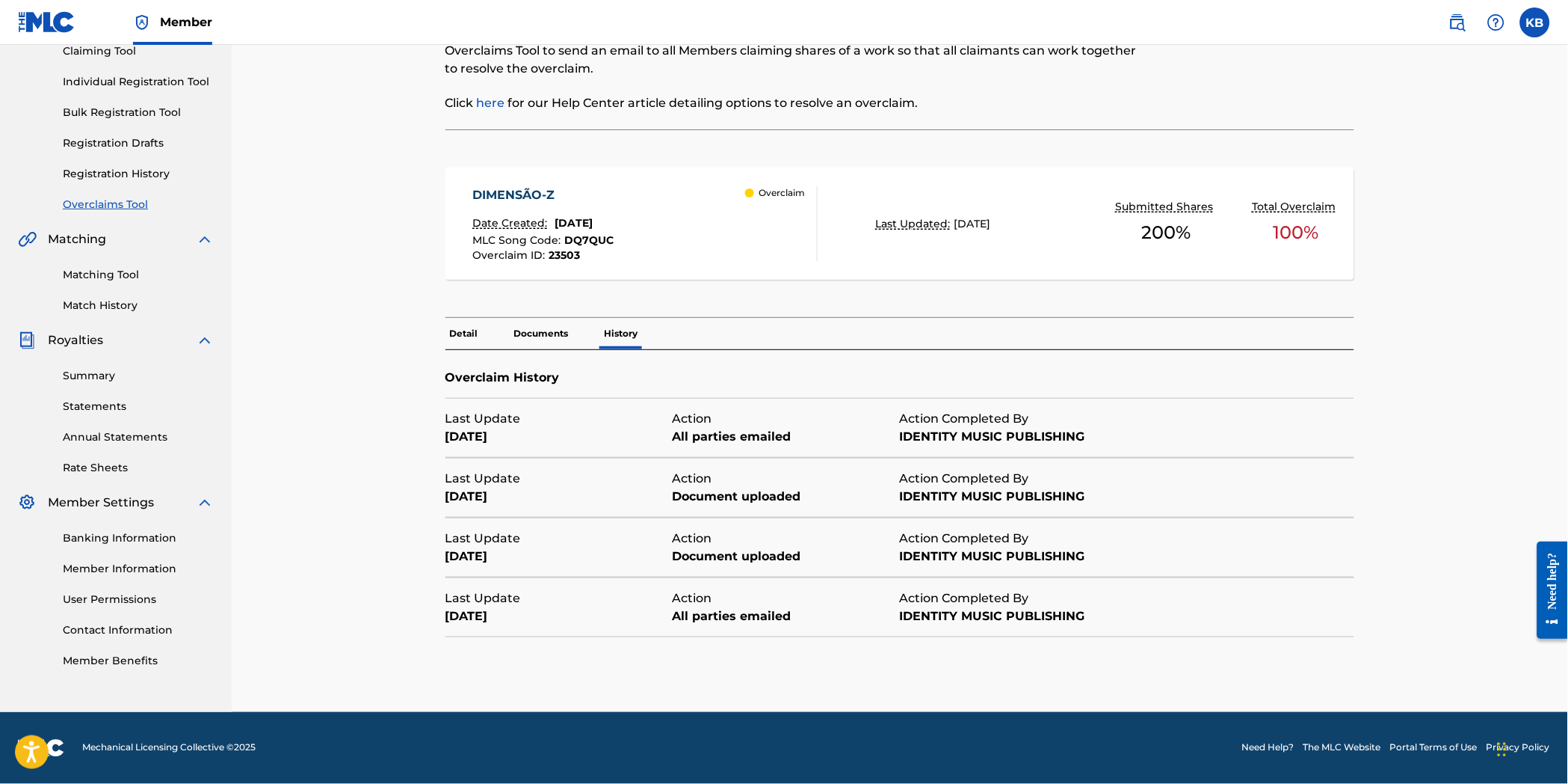
click at [454, 335] on p "Detail" at bounding box center [464, 333] width 37 height 32
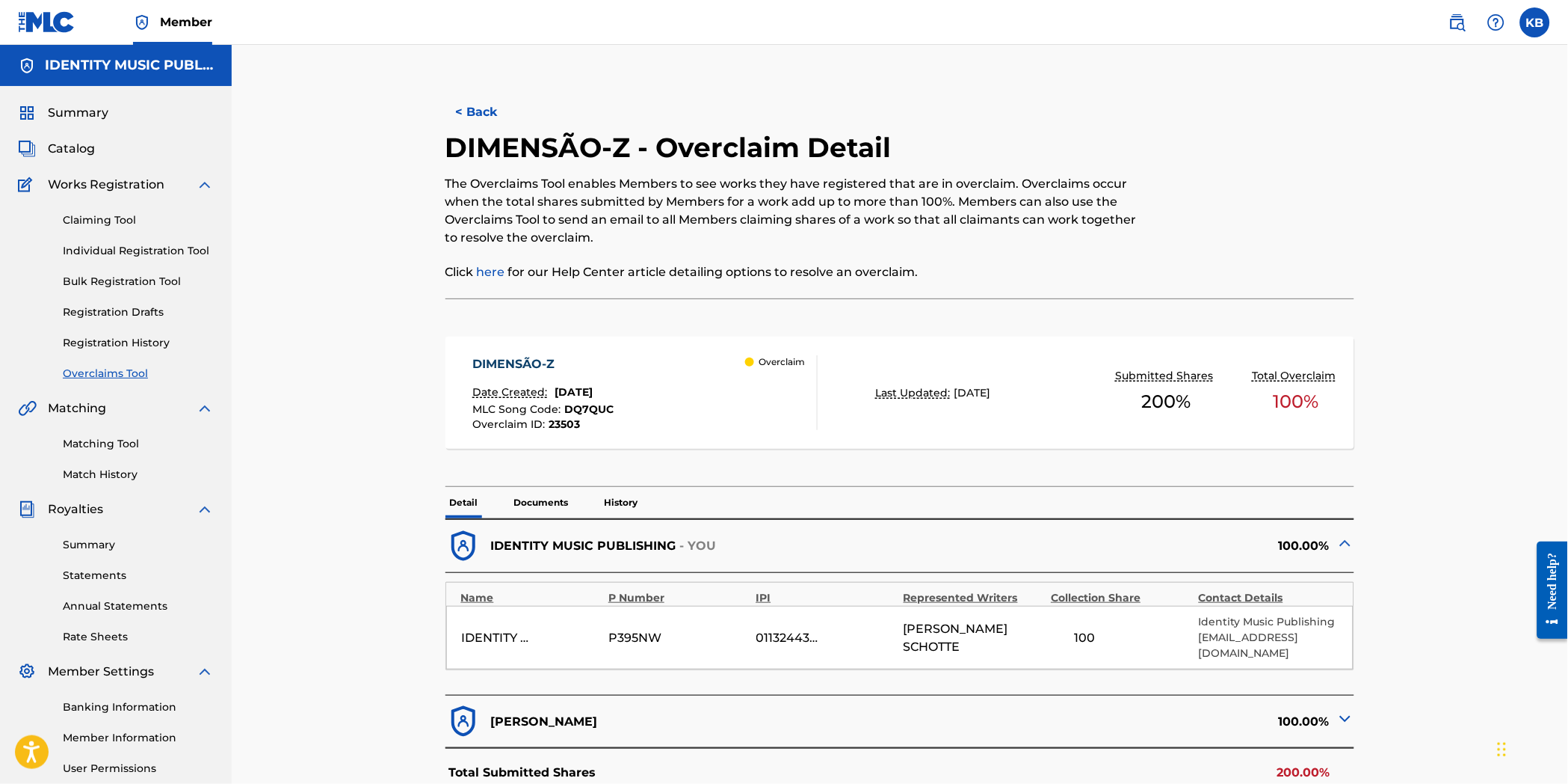
drag, startPoint x: 477, startPoint y: 114, endPoint x: -204, endPoint y: 385, distance: 732.9
click at [0, 385] on html "Accessibility Screen-Reader Guide, Feedback, and Issue Reporting | New window C…" at bounding box center [784, 392] width 1568 height 784
drag, startPoint x: 443, startPoint y: 90, endPoint x: 459, endPoint y: 100, distance: 18.9
click at [450, 95] on div "< Back DIMENSÃO-Z - Overclaim Detail The Overclaims Tool enables Members to see…" at bounding box center [900, 592] width 1011 height 1020
click at [468, 106] on button "< Back" at bounding box center [490, 112] width 90 height 37
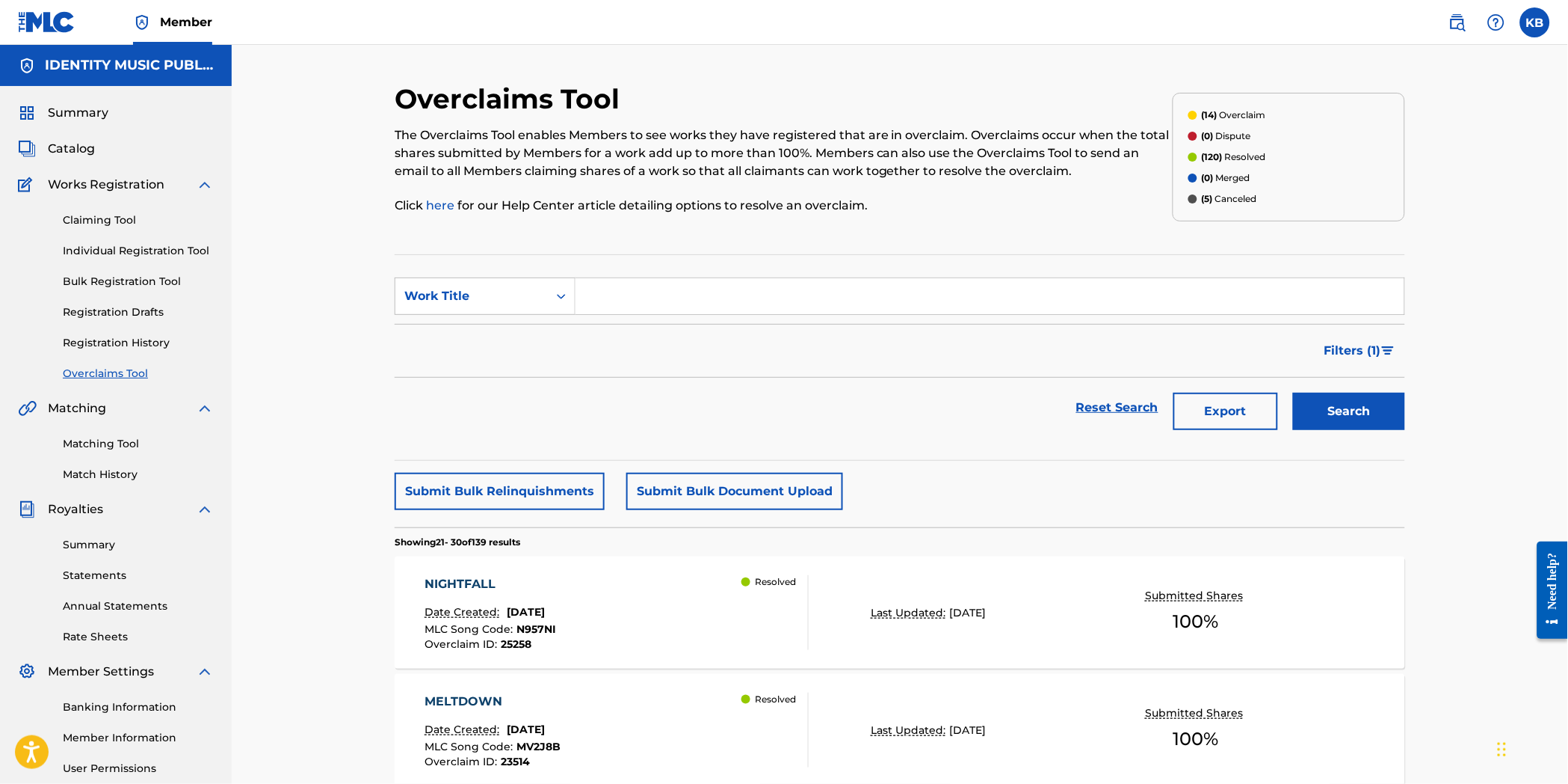
paste input "ABSENCE"
type input "ABSENCE"
click at [1336, 410] on button "Search" at bounding box center [1350, 412] width 112 height 37
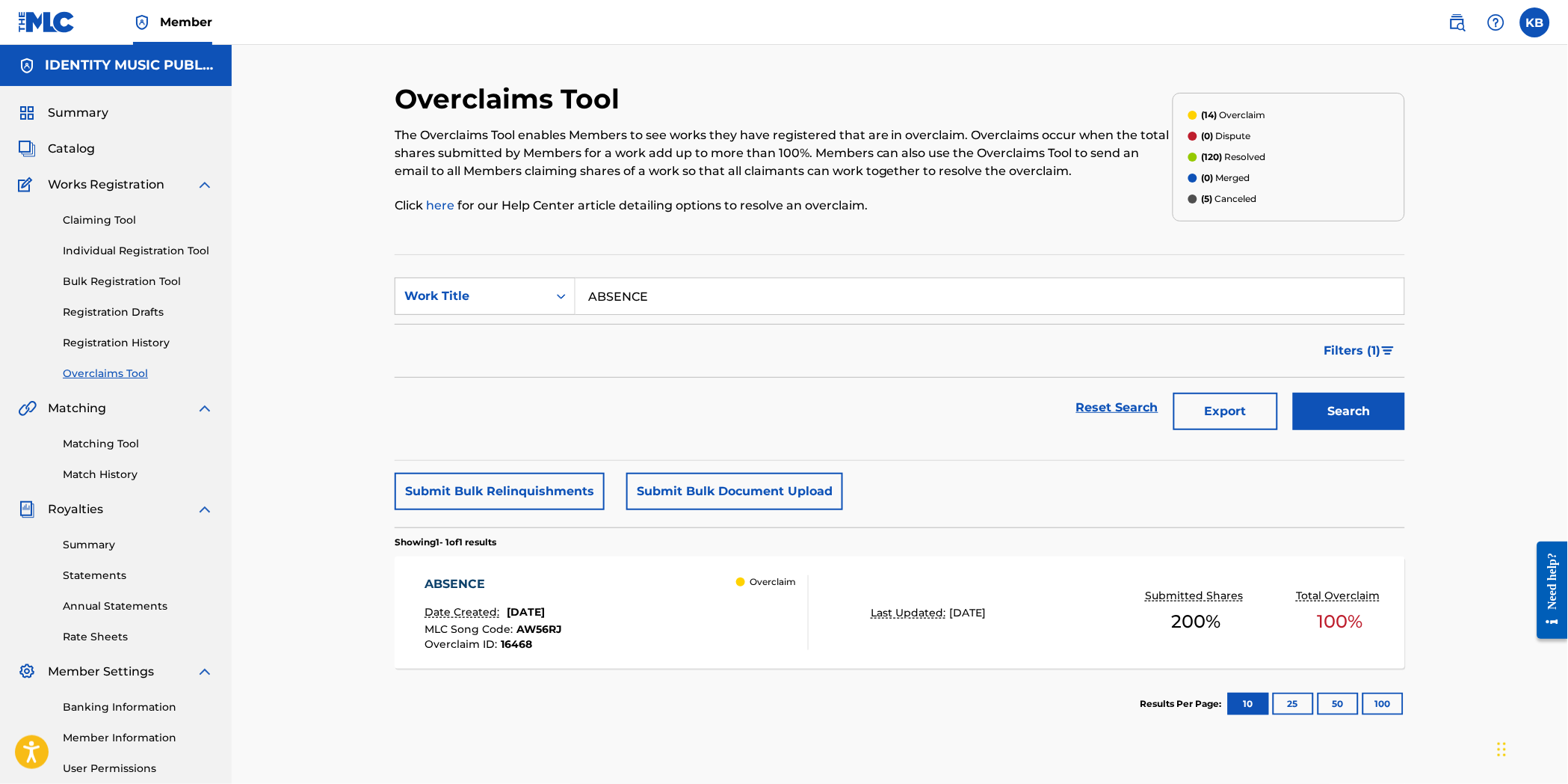
click at [744, 636] on div "Overclaim" at bounding box center [772, 613] width 72 height 75
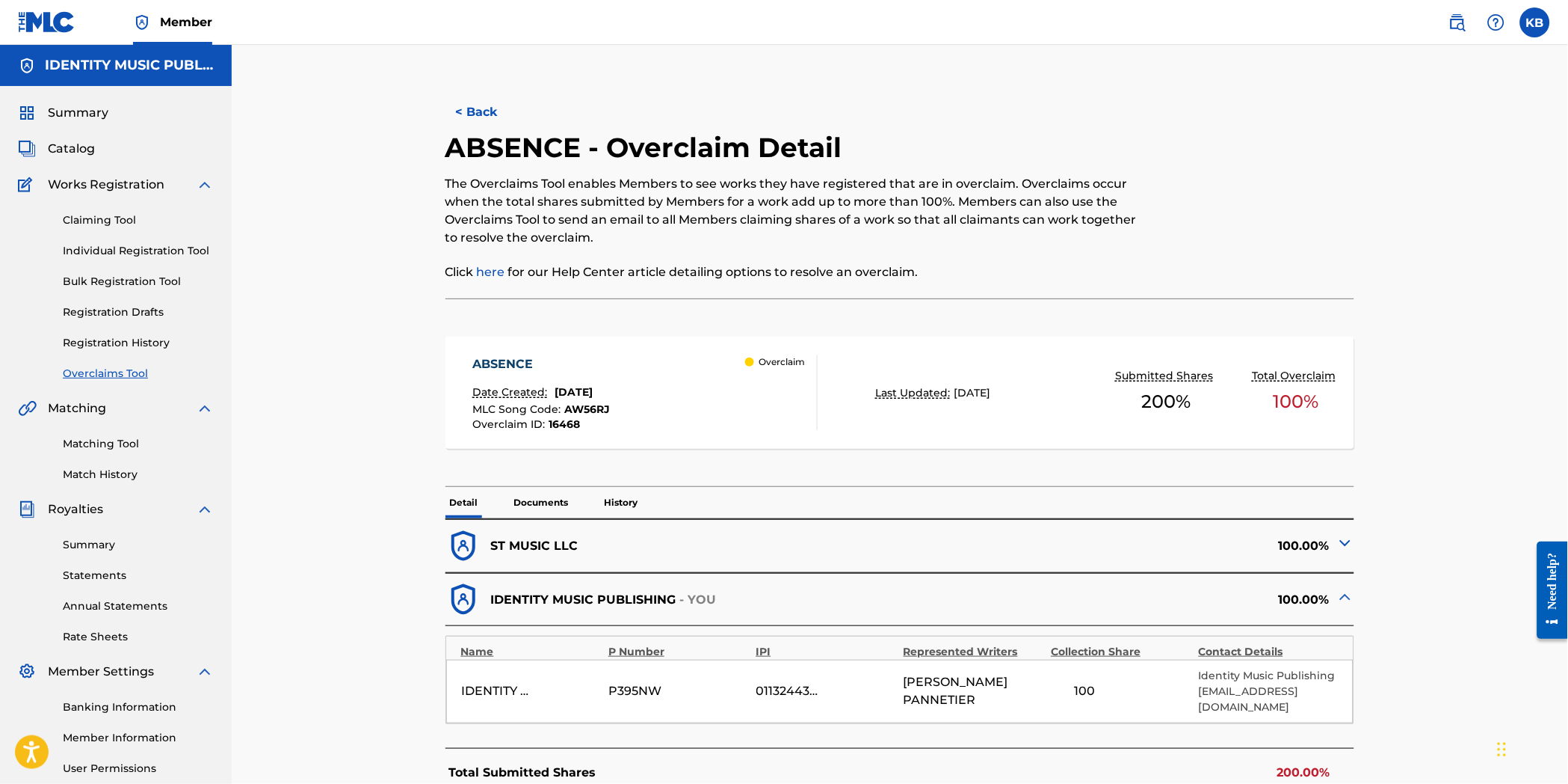
click at [541, 498] on p "Documents" at bounding box center [542, 502] width 64 height 32
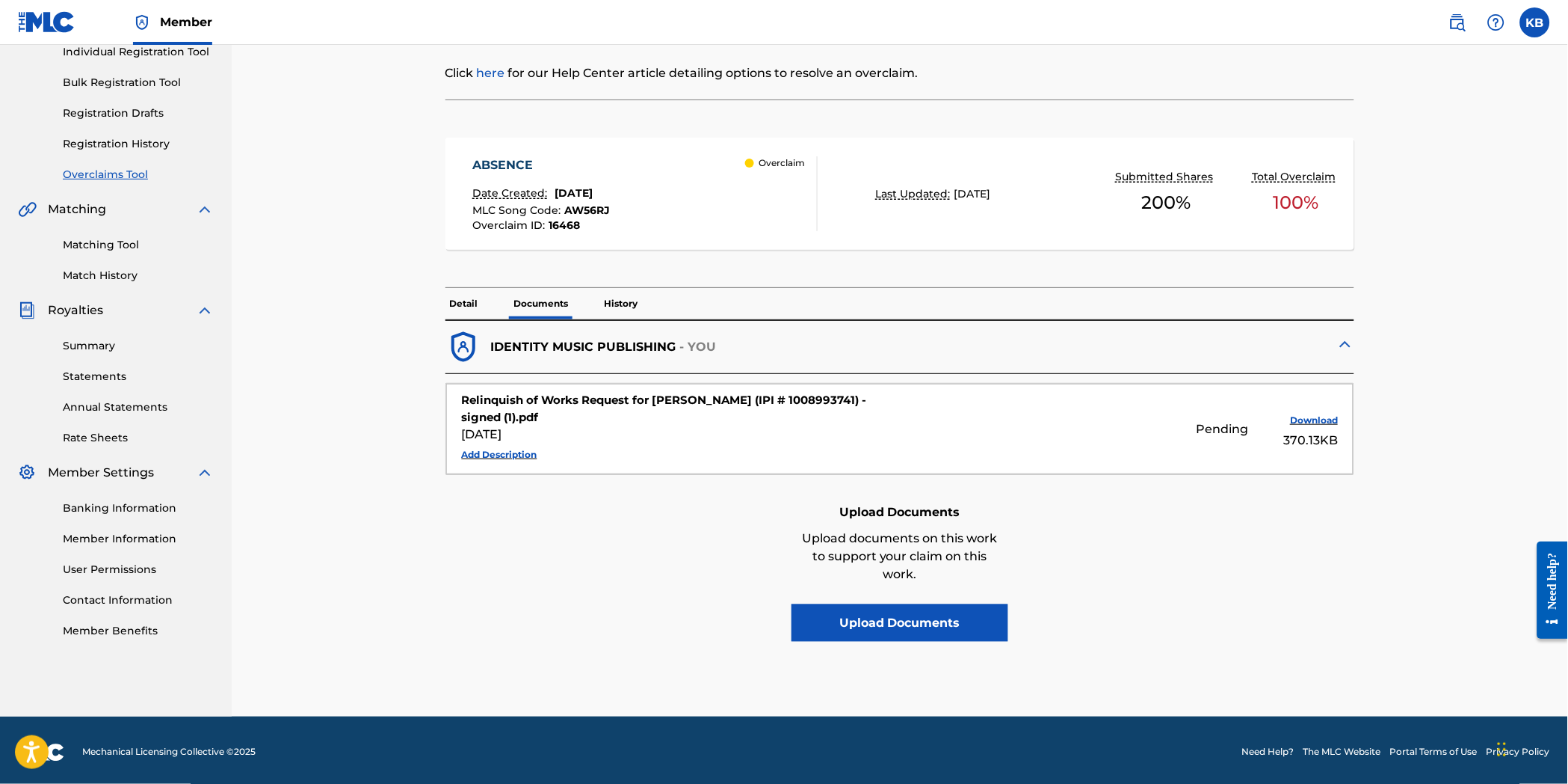
scroll to position [204, 0]
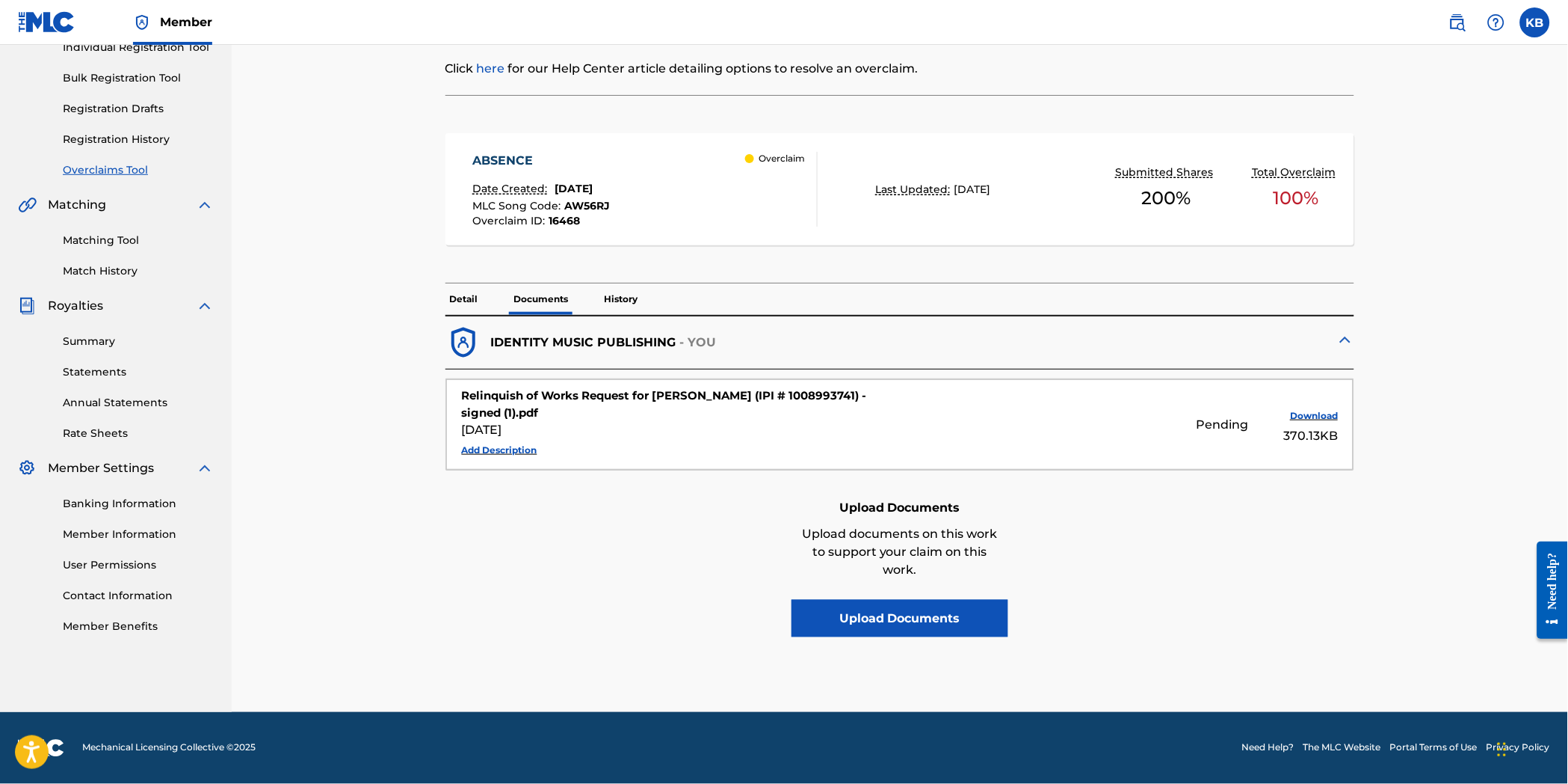
click at [467, 302] on p "Detail" at bounding box center [464, 299] width 37 height 32
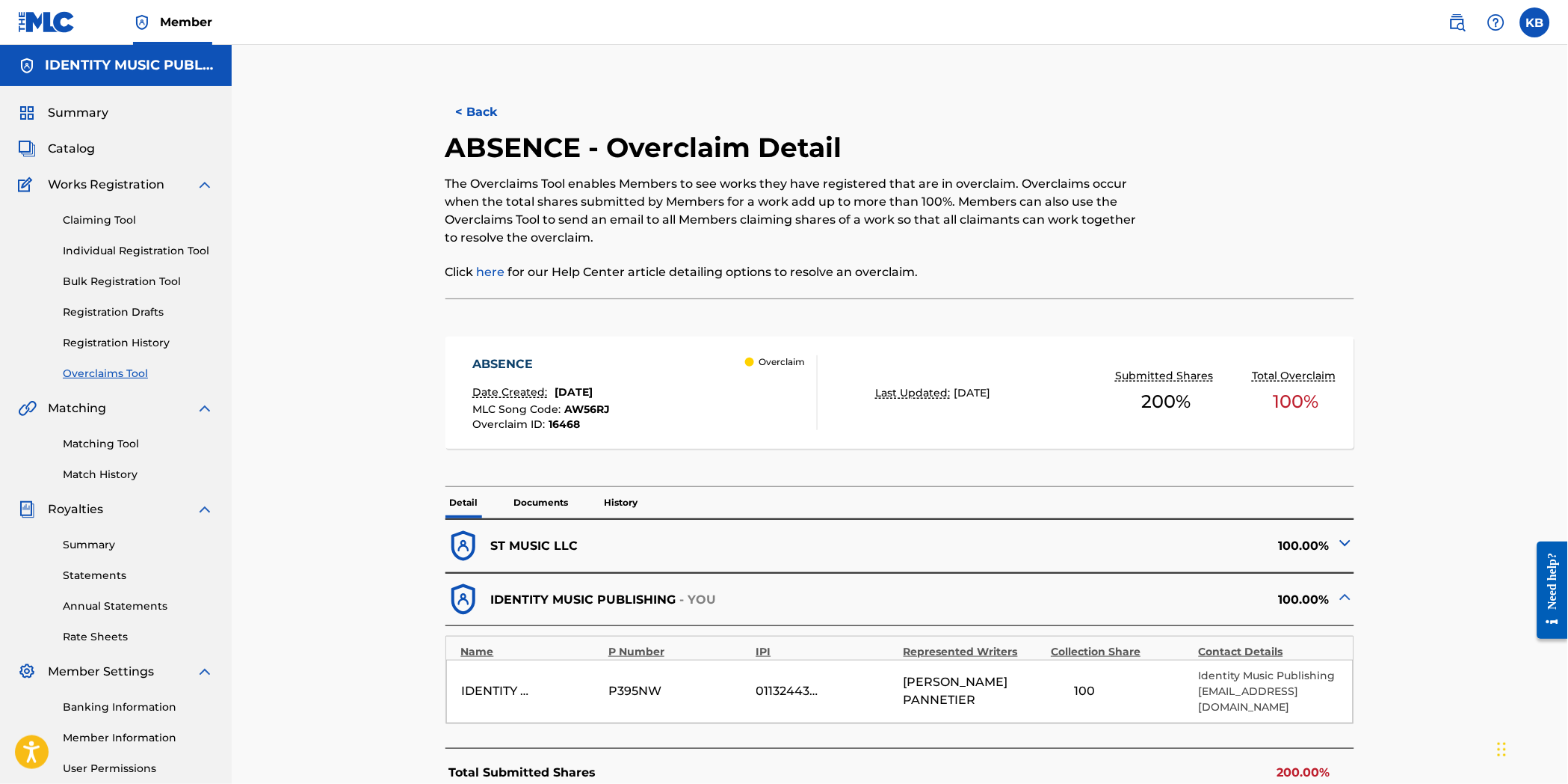
click at [484, 107] on button "< Back" at bounding box center [490, 112] width 90 height 37
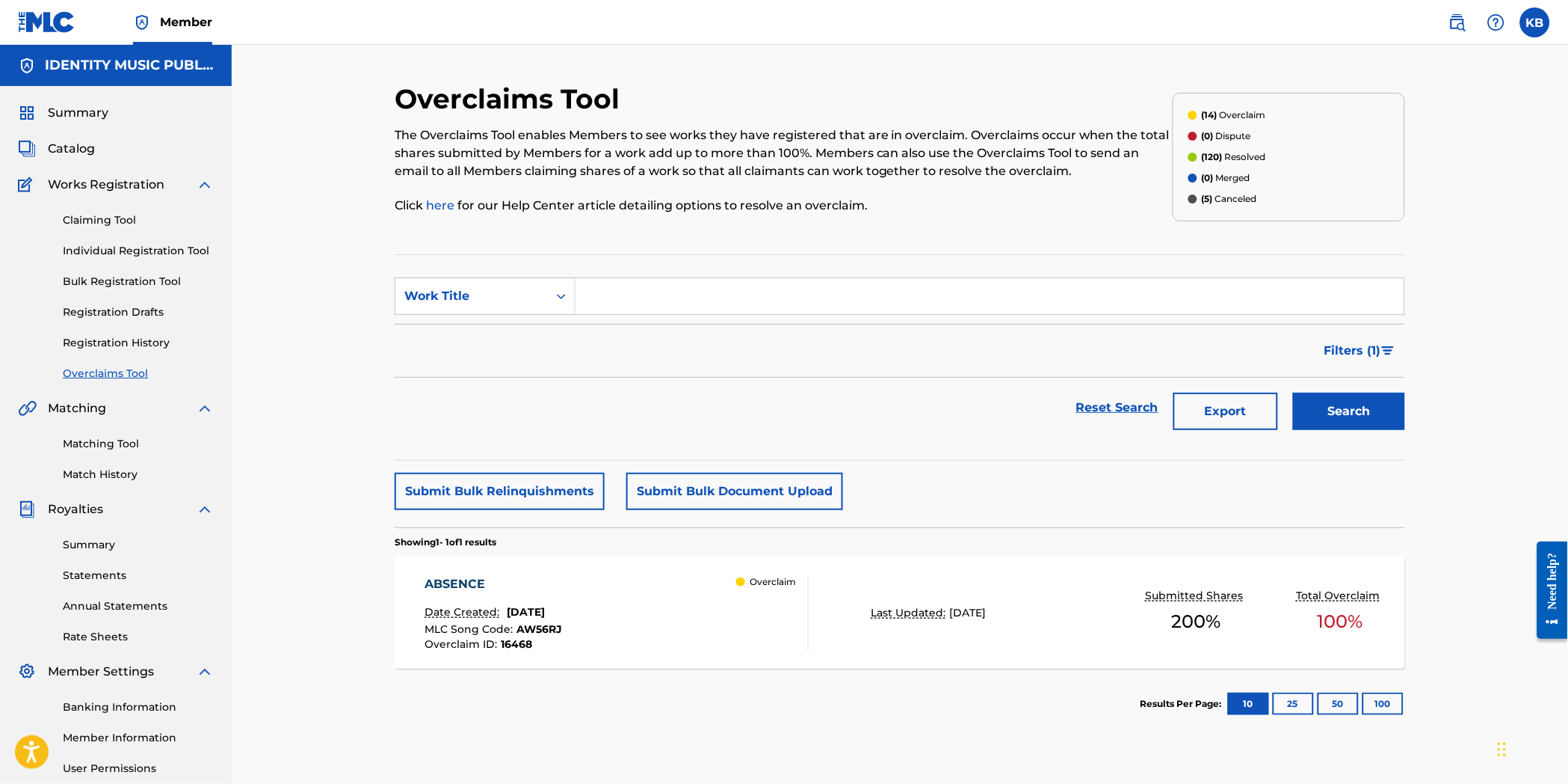
click at [665, 297] on input "Search Form" at bounding box center [990, 296] width 829 height 36
paste input "KING SLAYER"
click at [1320, 415] on button "Search" at bounding box center [1350, 412] width 112 height 37
drag, startPoint x: 753, startPoint y: 300, endPoint x: 782, endPoint y: 360, distance: 66.6
click at [490, 359] on form "SearchWithCriteriafeec9834-2881-4dde-9c25-e4d9b3c080ff Work Title KING SLAYER F…" at bounding box center [900, 357] width 1011 height 160
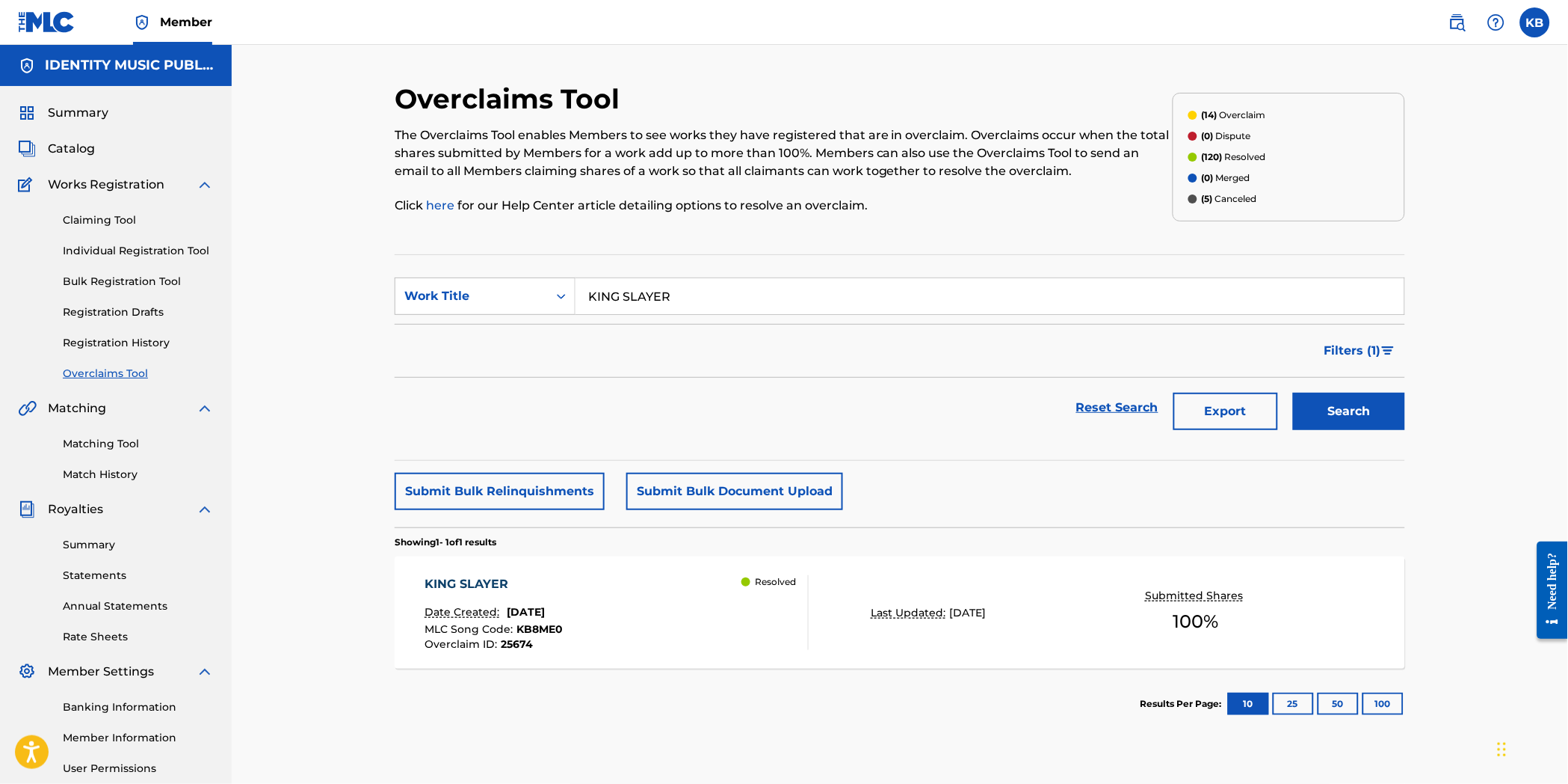
paste input "MYSPACE FRIENDS"
click at [1360, 398] on button "Search" at bounding box center [1350, 412] width 112 height 37
drag, startPoint x: 727, startPoint y: 286, endPoint x: 555, endPoint y: 349, distance: 183.2
click at [503, 326] on form "SearchWithCriteriafeec9834-2881-4dde-9c25-e4d9b3c080ff Work Title MYSPACE FRIEN…" at bounding box center [900, 357] width 1011 height 160
paste input "DRIVEWAY"
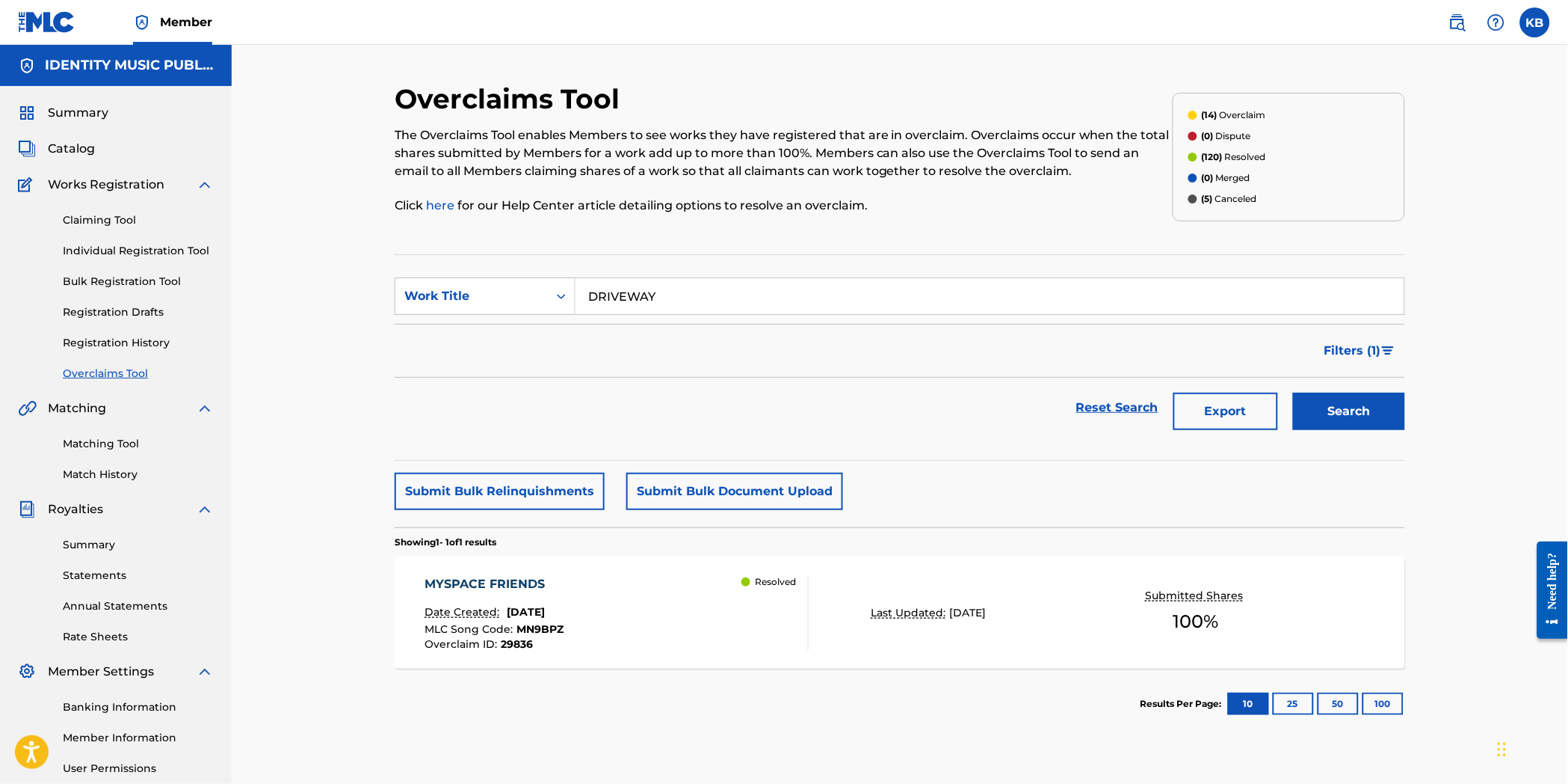
click at [1355, 413] on button "Search" at bounding box center [1350, 412] width 112 height 37
drag, startPoint x: 696, startPoint y: 277, endPoint x: 525, endPoint y: 304, distance: 173.1
click at [496, 303] on div "SearchWithCriteriafeec9834-2881-4dde-9c25-e4d9b3c080ff Work Title DRIVEWAY" at bounding box center [900, 296] width 1011 height 37
drag, startPoint x: 740, startPoint y: 288, endPoint x: 481, endPoint y: 330, distance: 262.4
click at [468, 315] on form "SearchWithCriteriafeec9834-2881-4dde-9c25-e4d9b3c080ff Work Title DRIVEWAY Filt…" at bounding box center [900, 357] width 1011 height 160
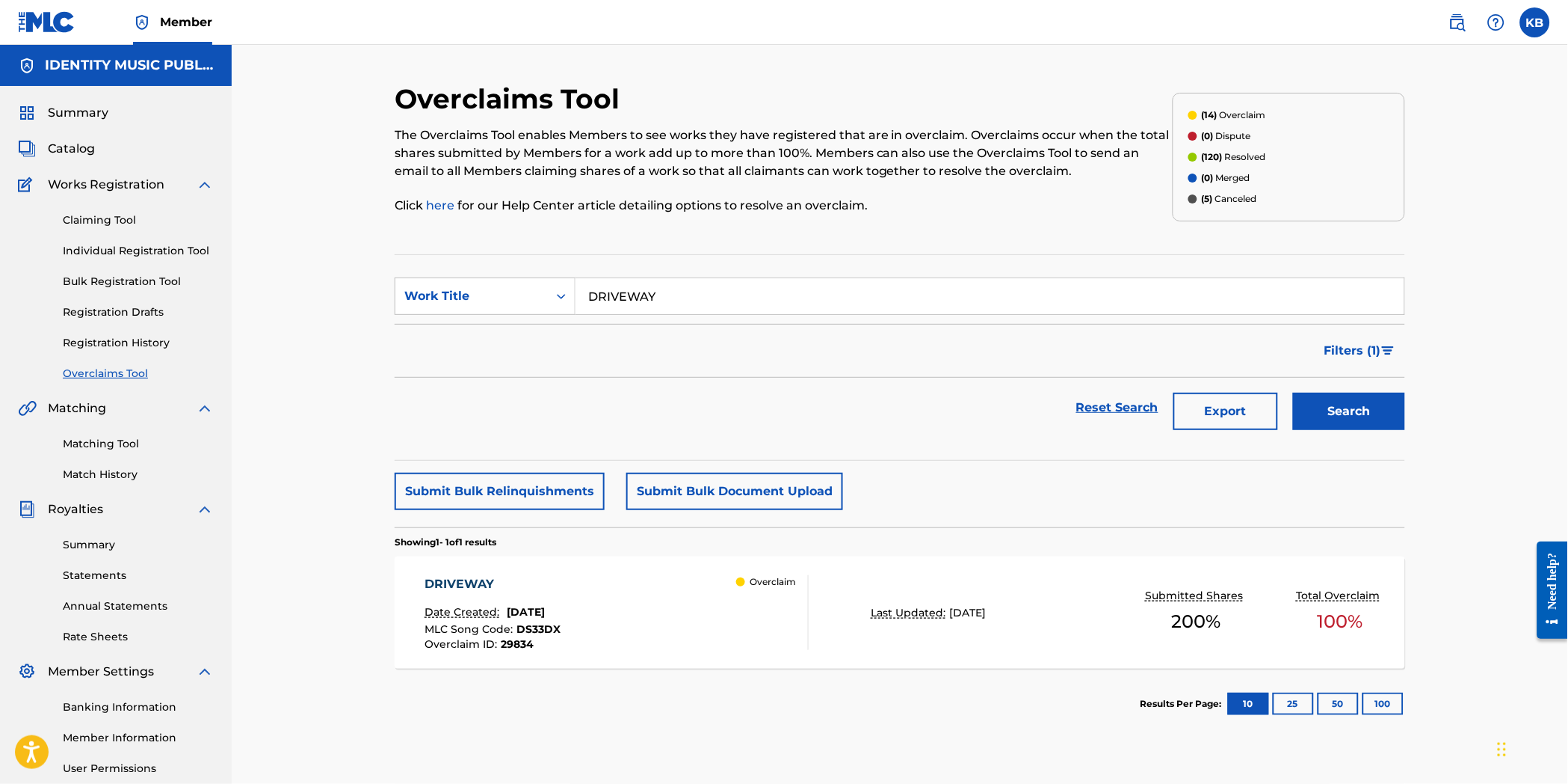
paste input "IF I DIED FOR YOU"
click at [1368, 407] on button "Search" at bounding box center [1350, 412] width 112 height 37
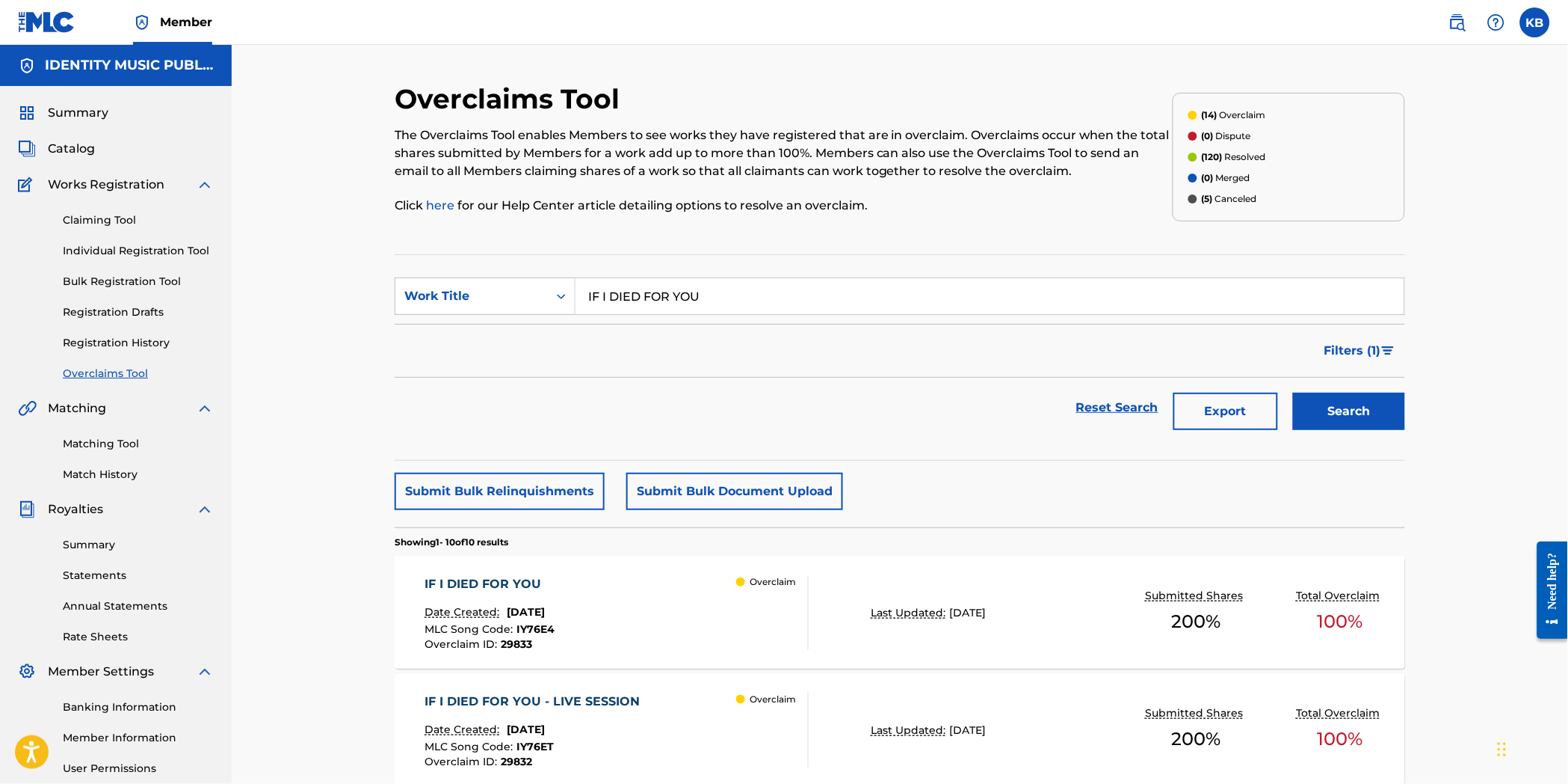
drag, startPoint x: 748, startPoint y: 292, endPoint x: 503, endPoint y: 355, distance: 253.0
click at [492, 341] on form "SearchWithCriteriafeec9834-2881-4dde-9c25-e4d9b3c080ff Work Title IF I DIED FOR…" at bounding box center [900, 357] width 1011 height 160
paste input "NOT A HOME"
type input "NOT A HOME"
click at [1342, 421] on button "Search" at bounding box center [1350, 412] width 112 height 37
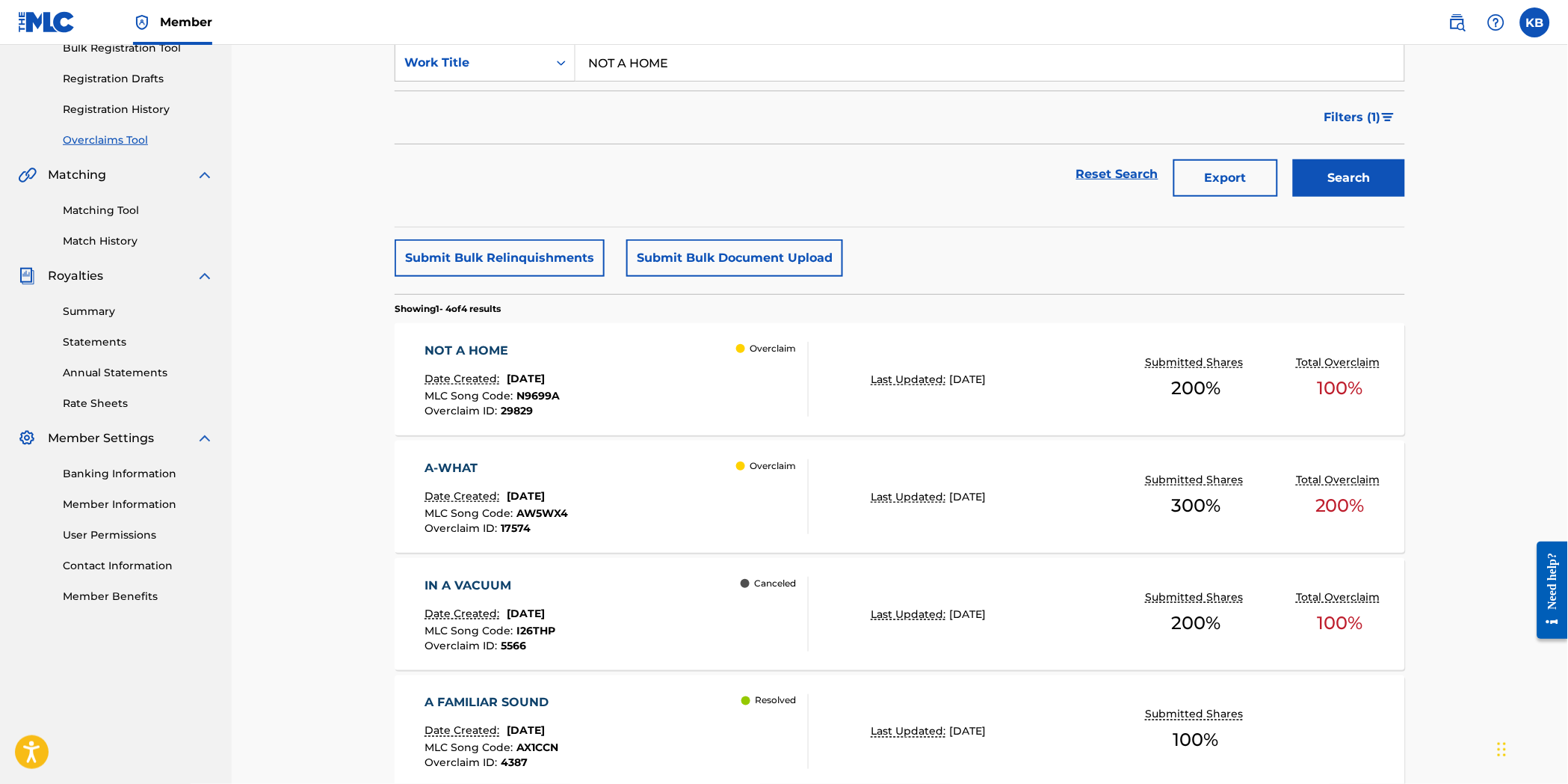
scroll to position [213, 0]
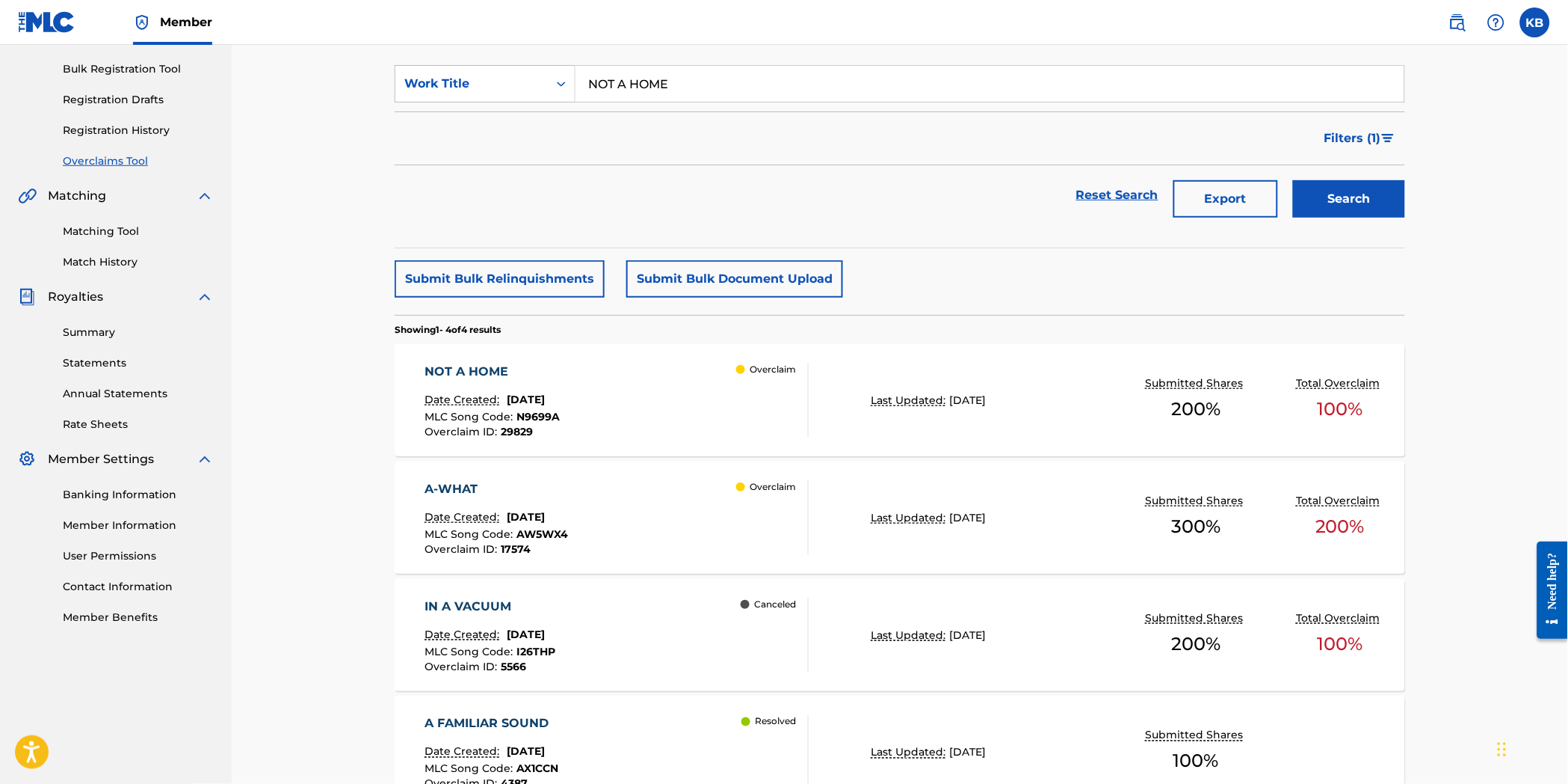
click at [648, 407] on div "NOT A HOME Date Created: [DATE] MLC Song Code : N9699A Overclaim ID : 29829 Ove…" at bounding box center [617, 400] width 384 height 75
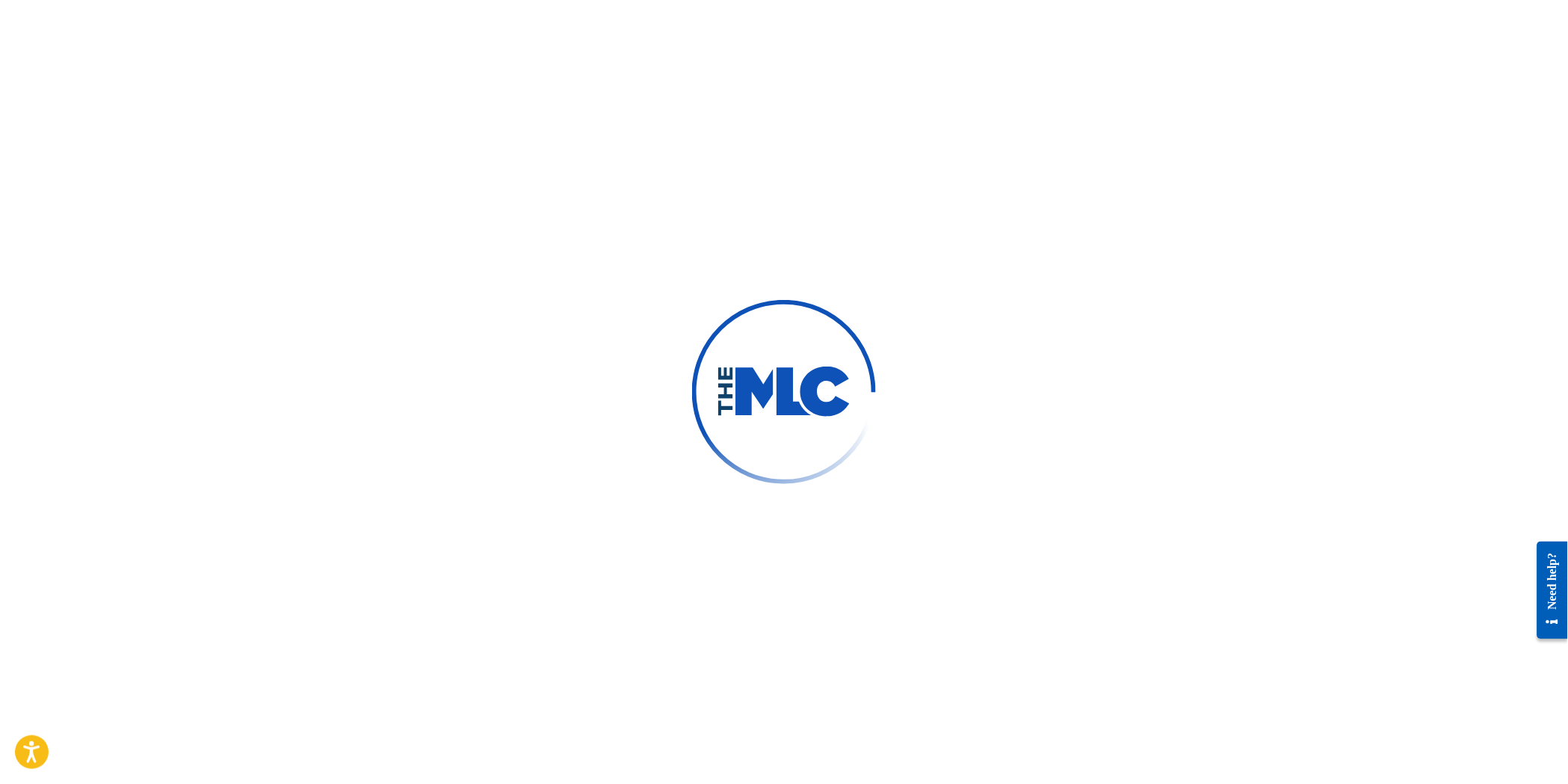
scroll to position [143, 0]
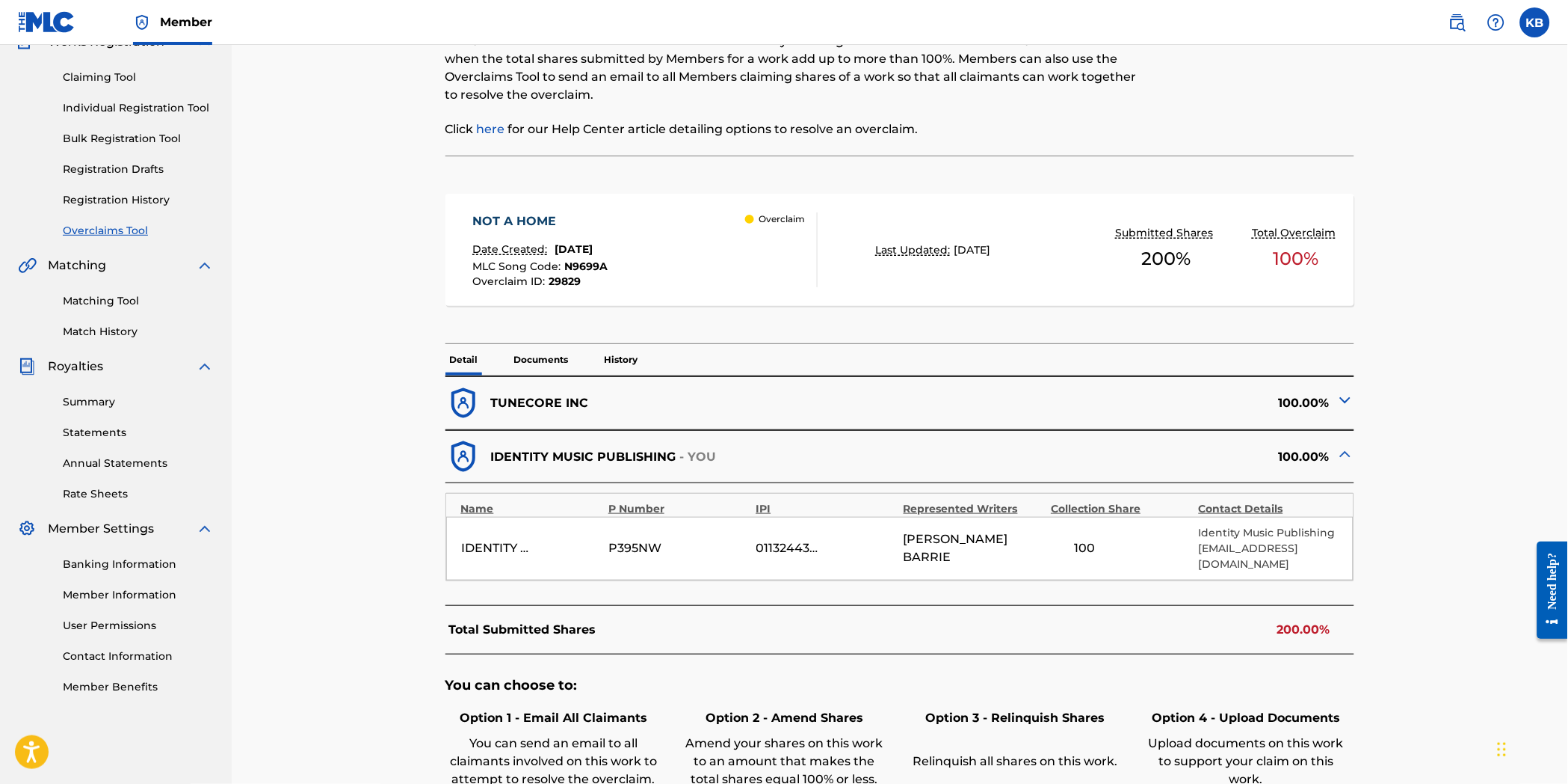
click at [1342, 402] on img at bounding box center [1346, 400] width 18 height 18
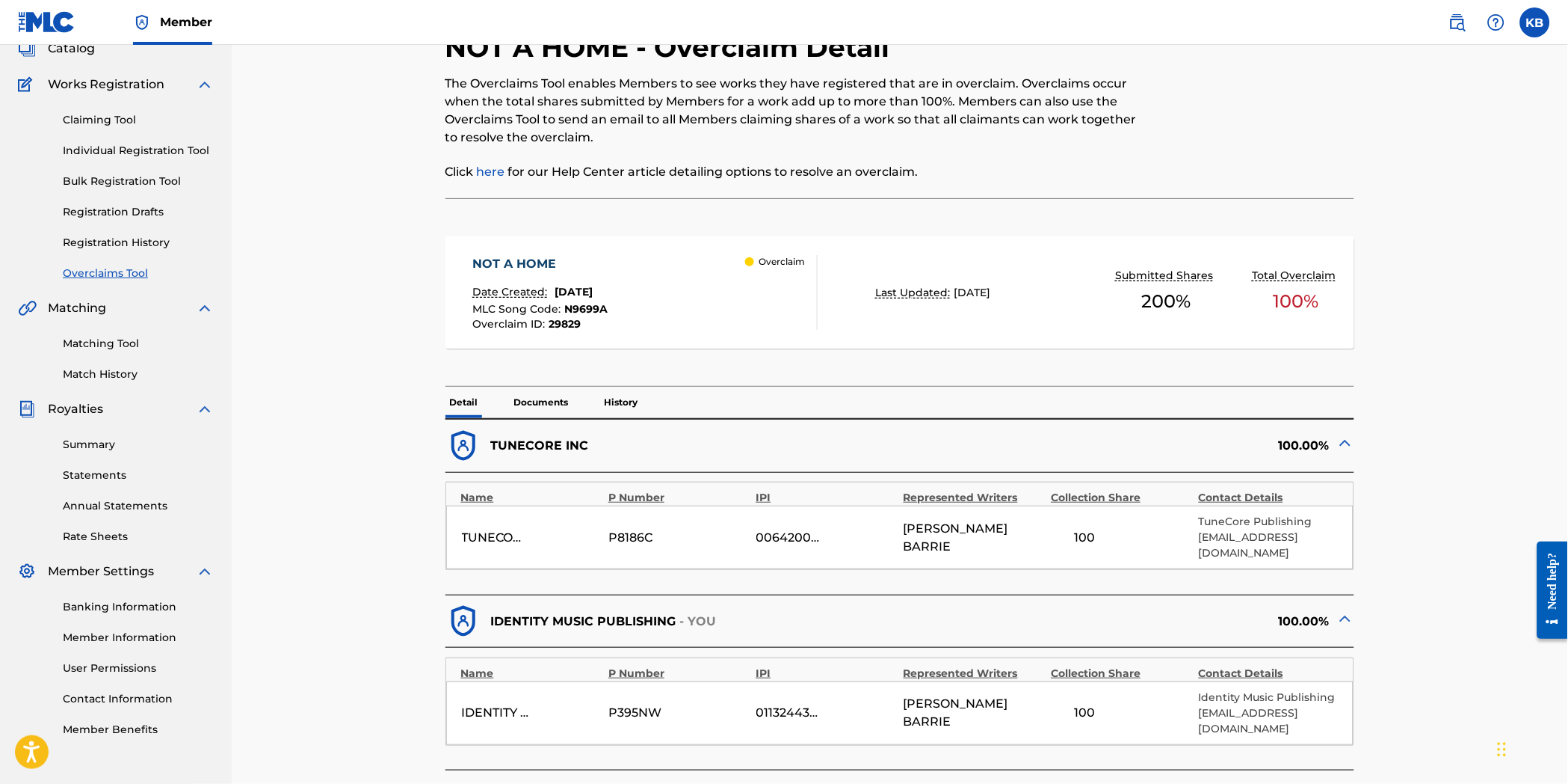
scroll to position [0, 0]
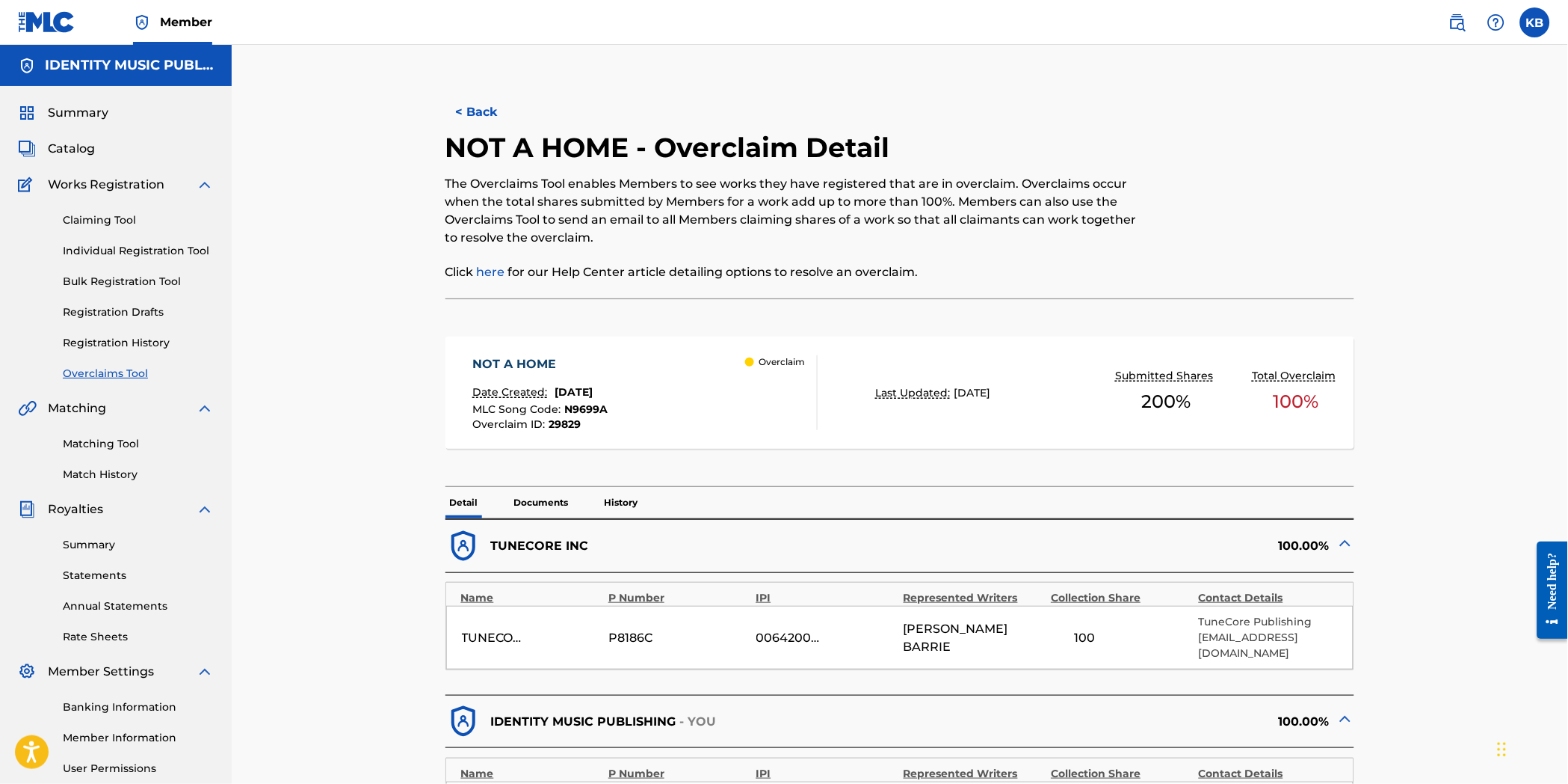
click at [556, 509] on p "Documents" at bounding box center [542, 502] width 64 height 32
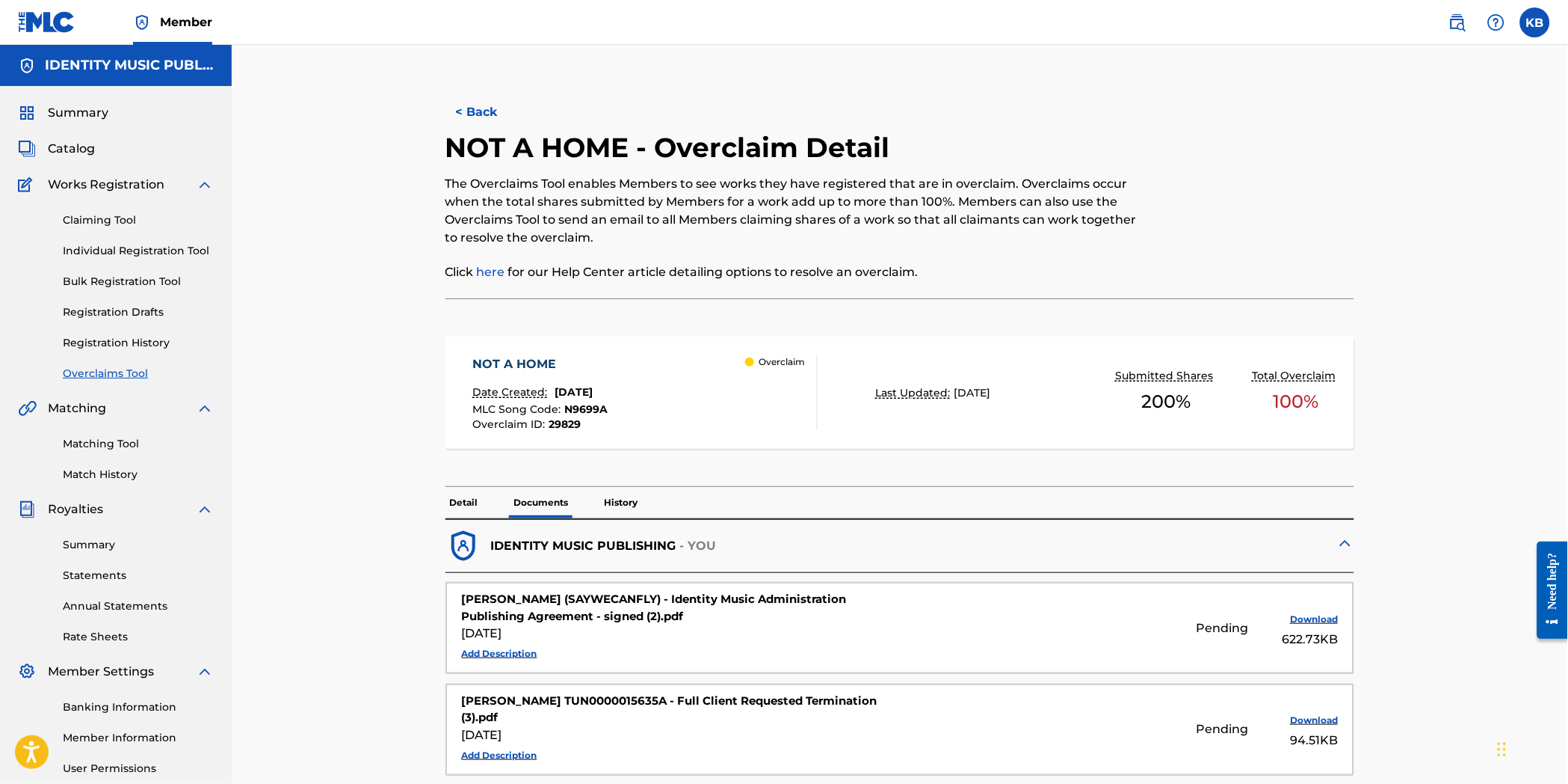
click at [485, 112] on button "< Back" at bounding box center [490, 112] width 90 height 37
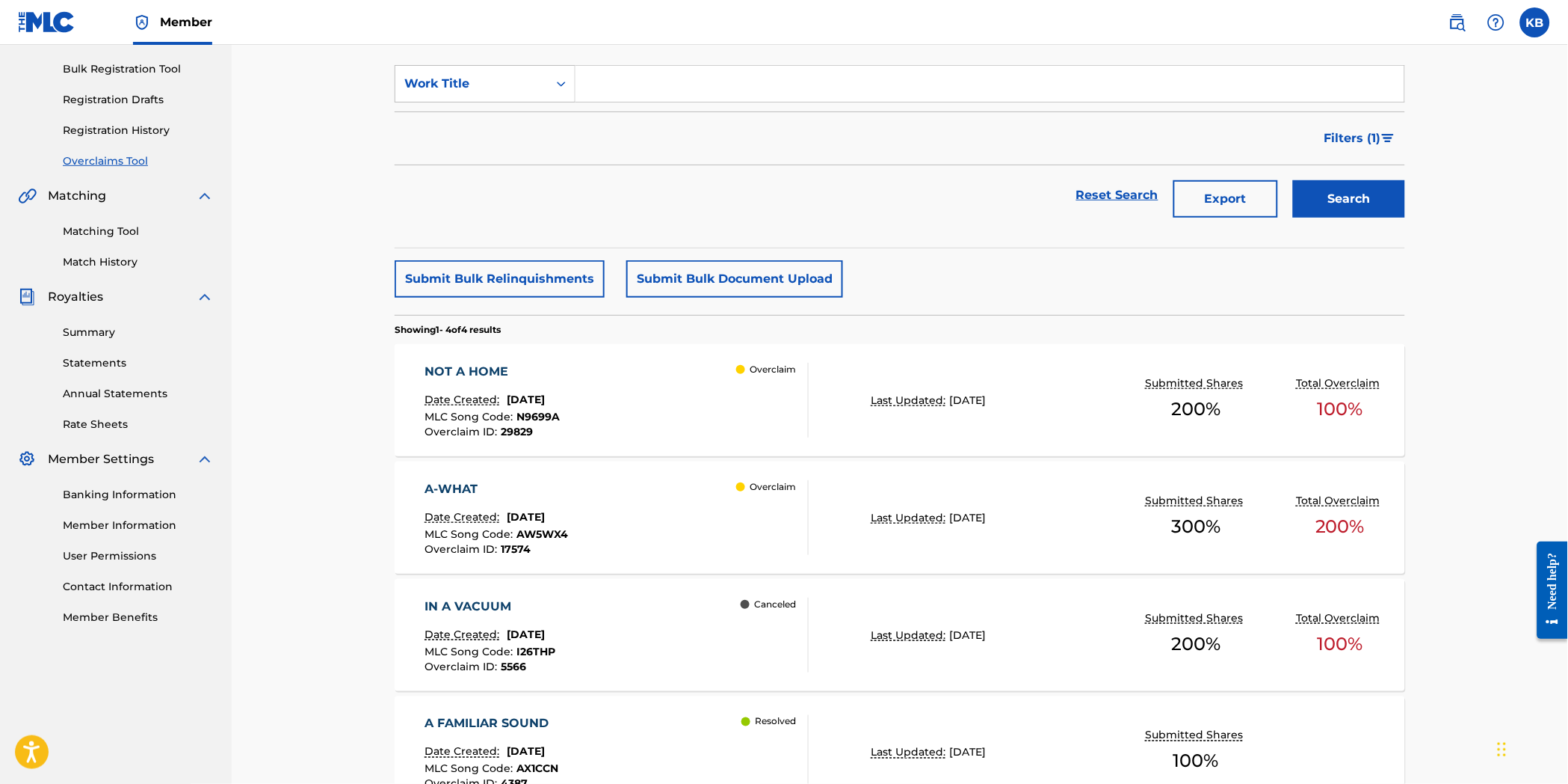
scroll to position [46, 0]
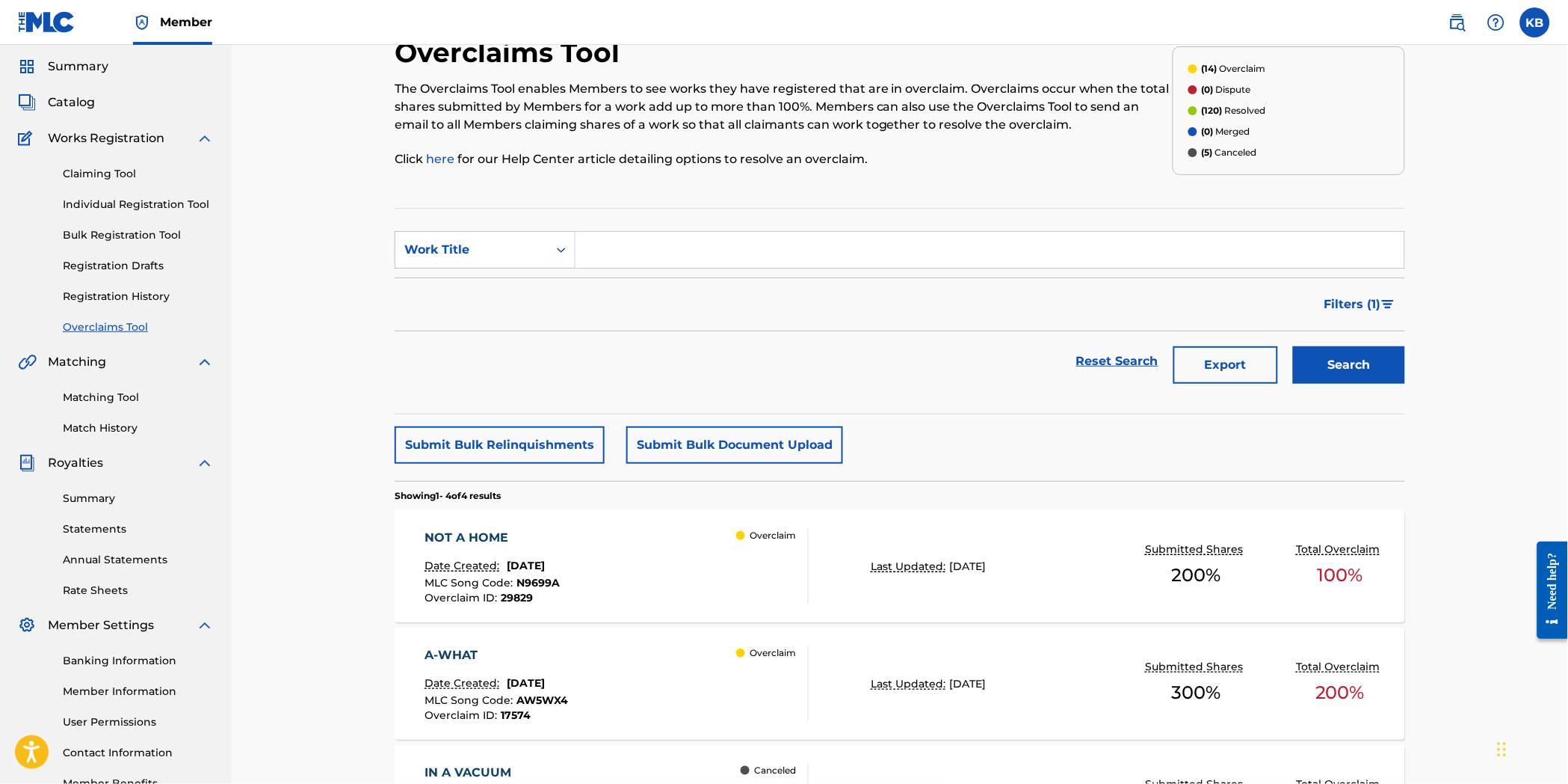
click at [652, 260] on input "Search Form" at bounding box center [990, 249] width 829 height 36
paste input "MIDWEST"
click at [1399, 368] on button "Search" at bounding box center [1350, 365] width 112 height 37
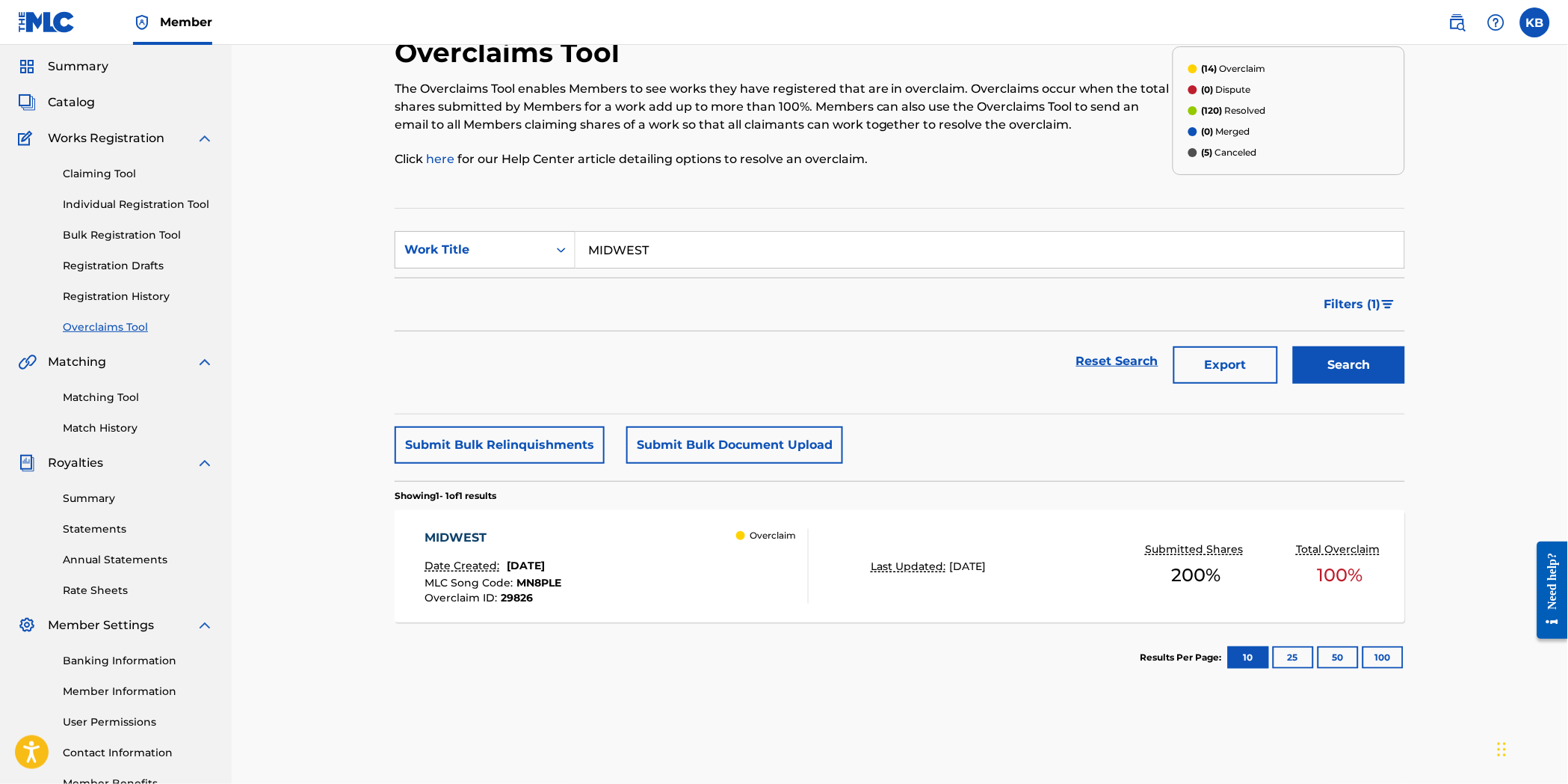
drag, startPoint x: 729, startPoint y: 249, endPoint x: 488, endPoint y: 273, distance: 242.2
click at [479, 267] on div "SearchWithCriteriafeec9834-2881-4dde-9c25-e4d9b3c080ff Work Title MIDWEST" at bounding box center [900, 250] width 1011 height 37
paste input "ANTISOCIAL"
click at [1378, 353] on button "Search" at bounding box center [1350, 365] width 112 height 37
drag, startPoint x: 701, startPoint y: 259, endPoint x: 617, endPoint y: 307, distance: 96.7
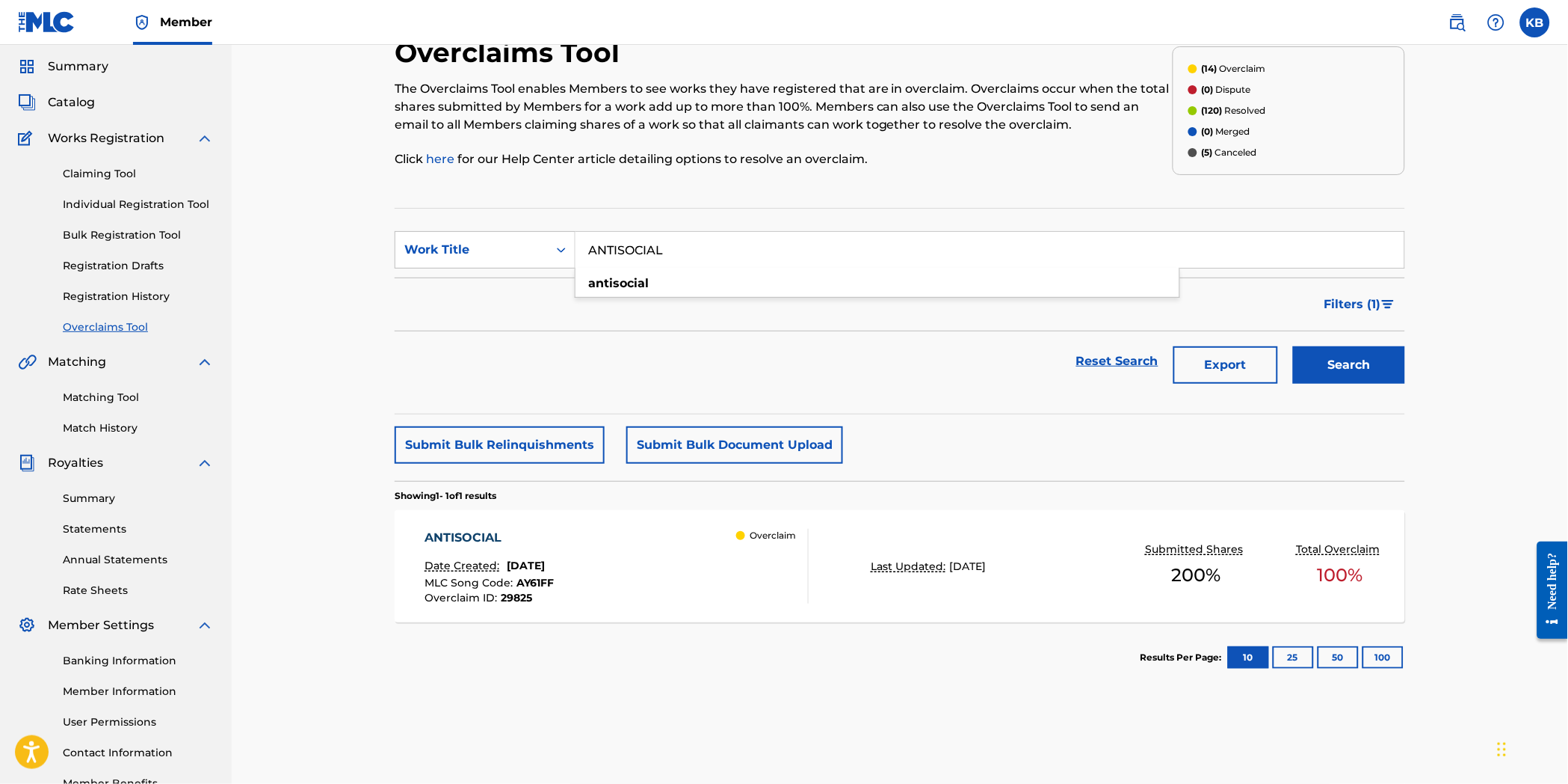
click at [529, 273] on form "SearchWithCriteriafeec9834-2881-4dde-9c25-e4d9b3c080ff Work Title ANTISOCIAL an…" at bounding box center [900, 311] width 1011 height 160
paste input "HOMETOWN"
type input "HOMETOWN"
click at [1338, 348] on button "Search" at bounding box center [1350, 365] width 112 height 37
click at [682, 569] on div "HOMETOWN Date Created: [DATE] MLC Song Code : HP9GSO Overclaim ID : 29823 Overc…" at bounding box center [617, 566] width 384 height 75
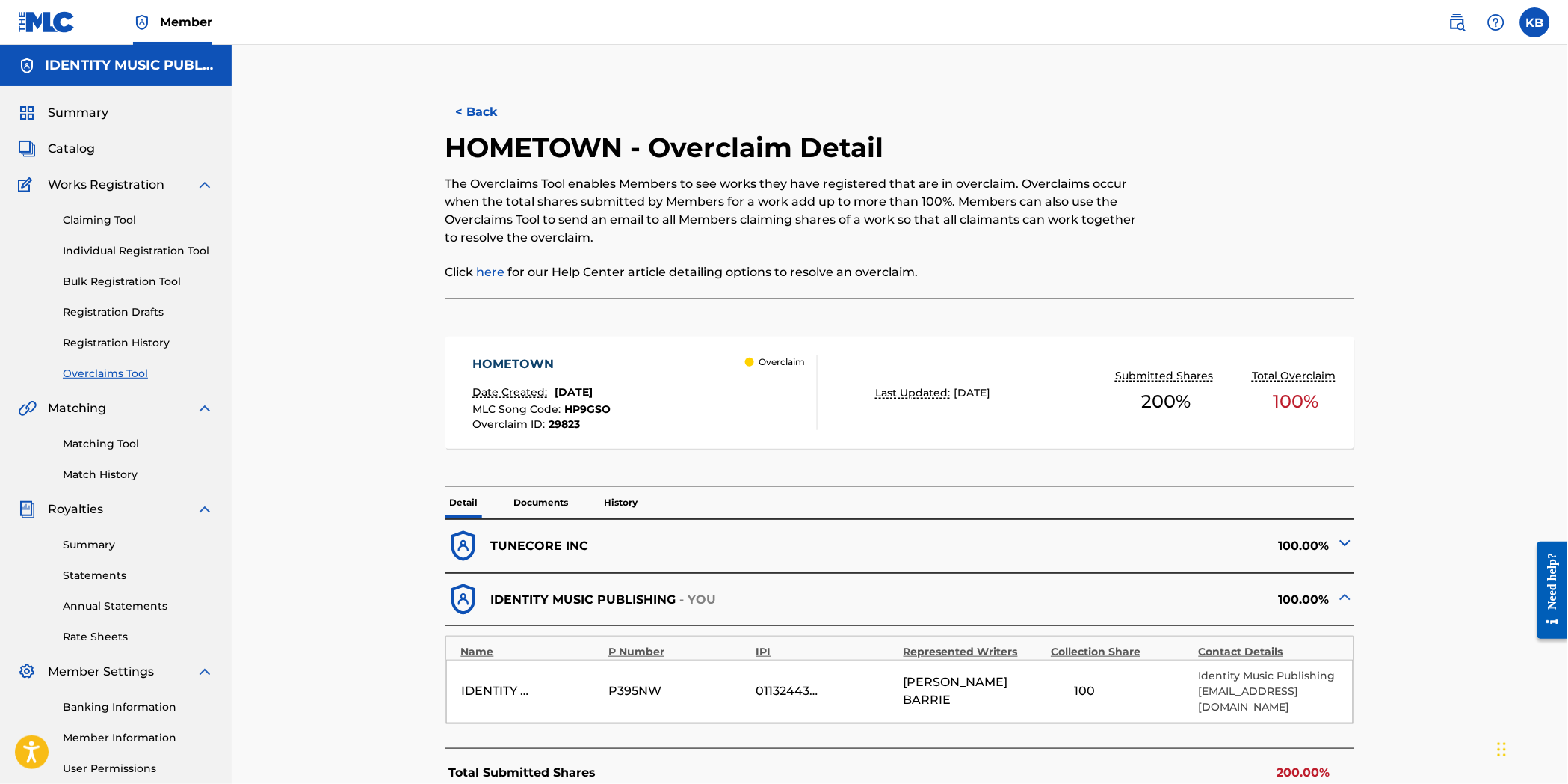
click at [542, 503] on p "Documents" at bounding box center [542, 502] width 64 height 32
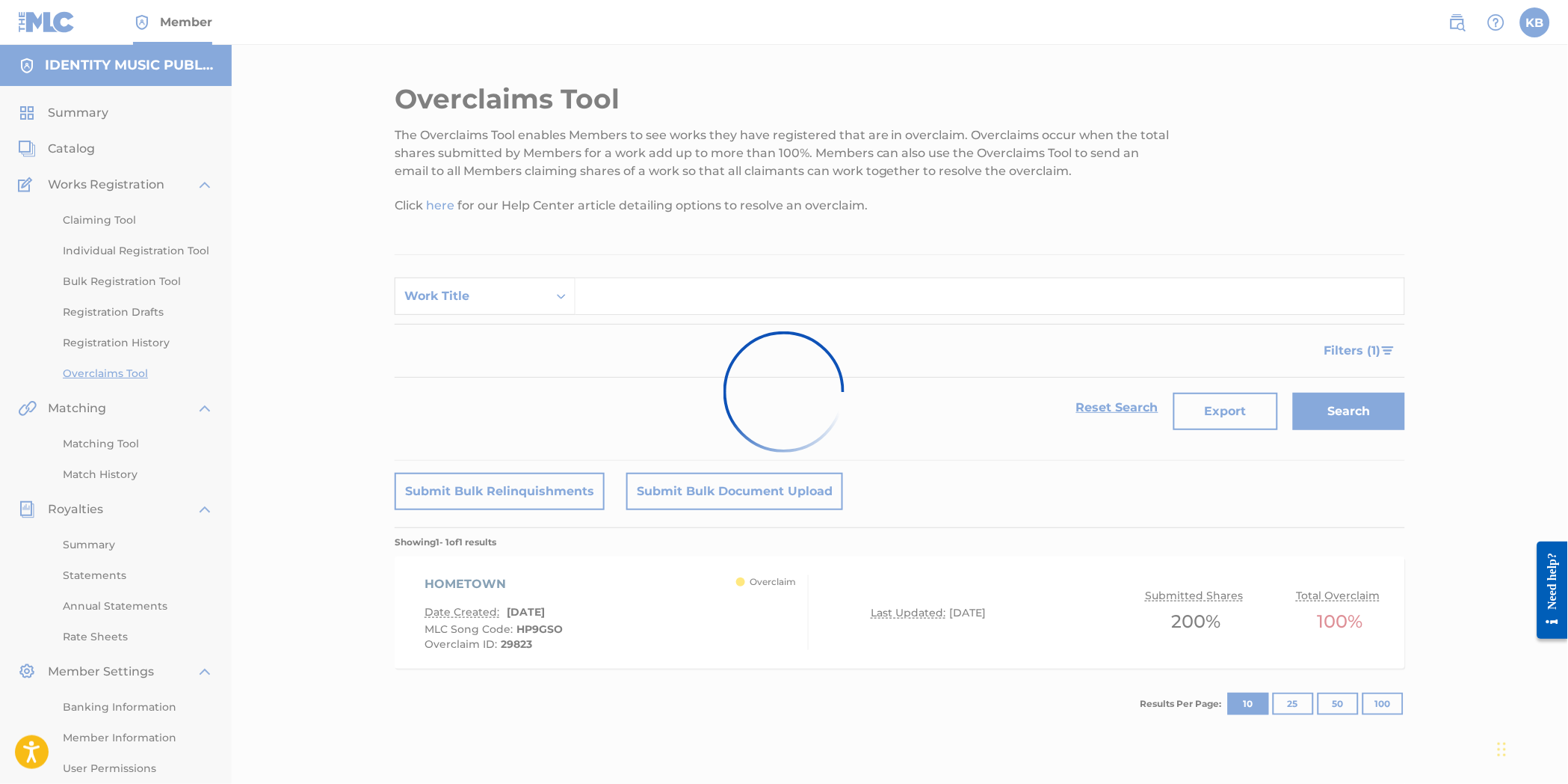
scroll to position [46, 0]
